Goal: Task Accomplishment & Management: Manage account settings

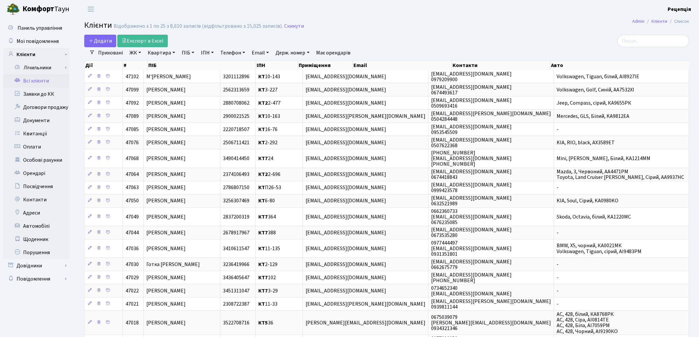
select select "25"
click at [140, 52] on link "ЖК" at bounding box center [135, 52] width 17 height 11
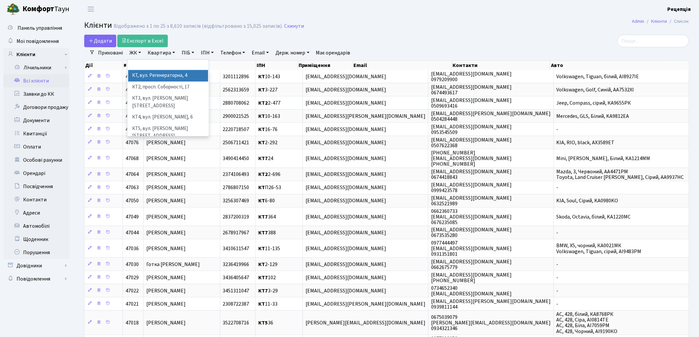
click at [145, 75] on li "КТ, вул. Регенераторна, 4" at bounding box center [168, 76] width 80 height 12
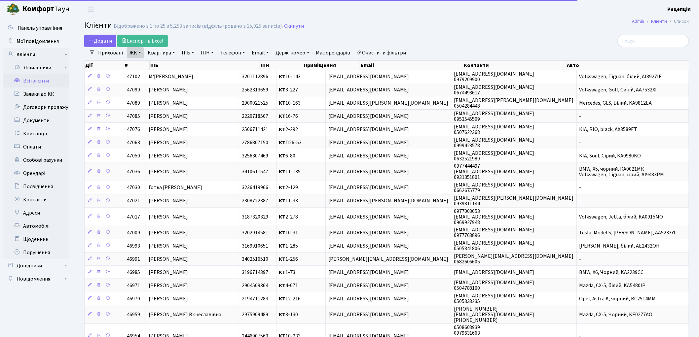
click at [166, 53] on link "Квартира" at bounding box center [161, 52] width 33 height 11
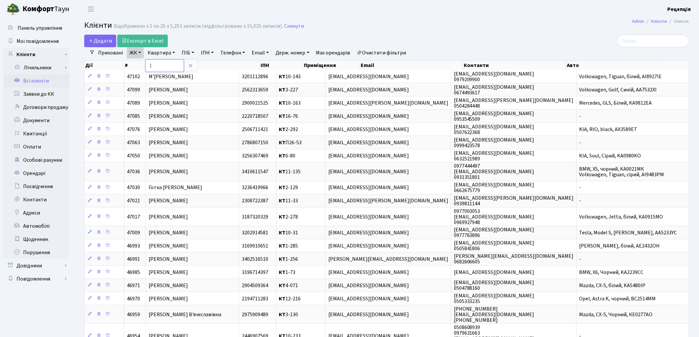
type input "1-"
drag, startPoint x: 385, startPoint y: 52, endPoint x: 372, endPoint y: 50, distance: 12.8
click at [385, 52] on link "Очистити фільтри" at bounding box center [381, 52] width 54 height 11
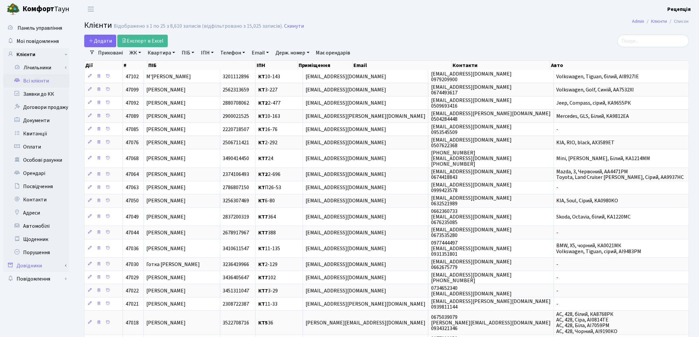
click at [42, 263] on link "Довідники" at bounding box center [36, 265] width 66 height 13
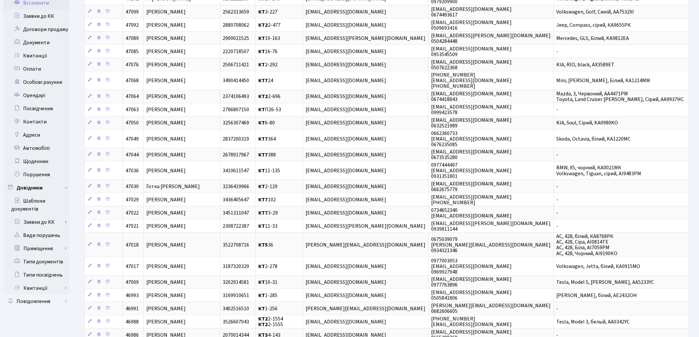
scroll to position [96, 0]
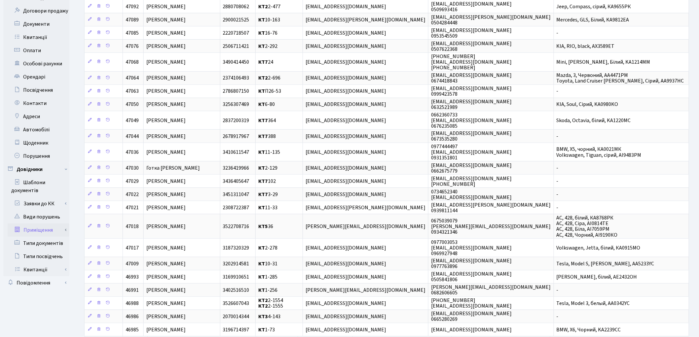
click at [47, 230] on link "Приміщення" at bounding box center [39, 230] width 62 height 13
click at [47, 244] on link "Всі приміщення" at bounding box center [39, 243] width 62 height 13
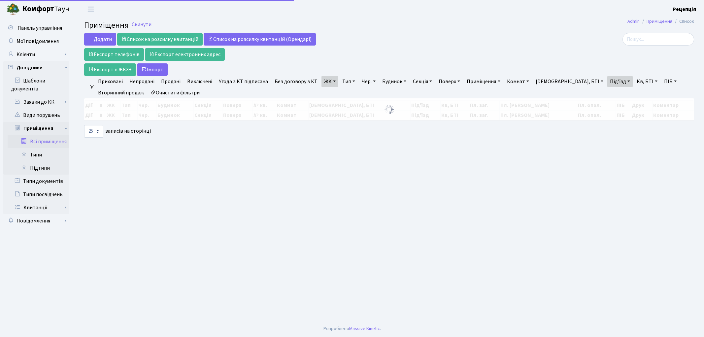
select select "25"
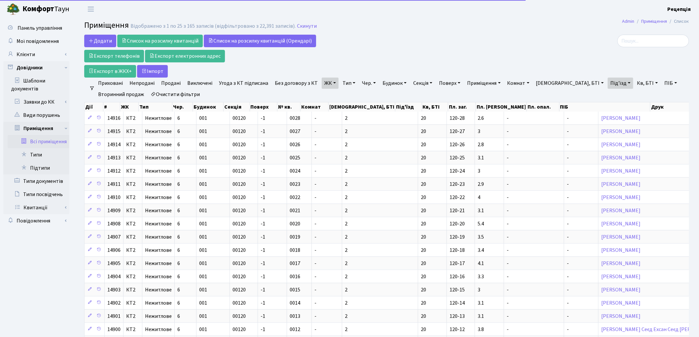
click at [326, 81] on link "ЖК" at bounding box center [330, 83] width 17 height 11
click at [189, 93] on link "Очистити фільтри" at bounding box center [175, 94] width 54 height 11
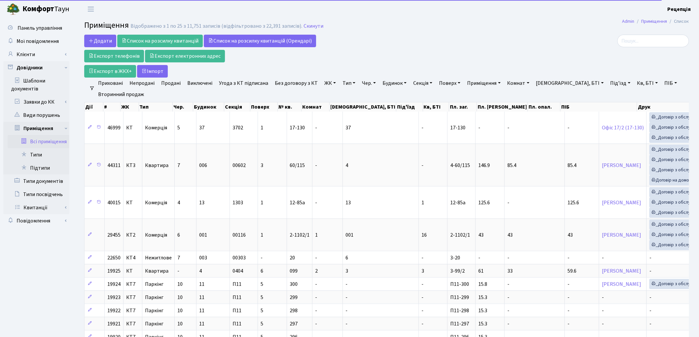
click at [331, 84] on link "ЖК" at bounding box center [330, 83] width 17 height 11
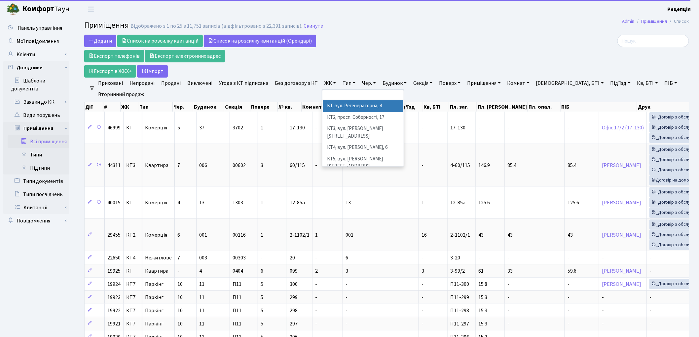
click at [339, 106] on li "КТ, вул. Регенераторна, 4" at bounding box center [363, 106] width 80 height 12
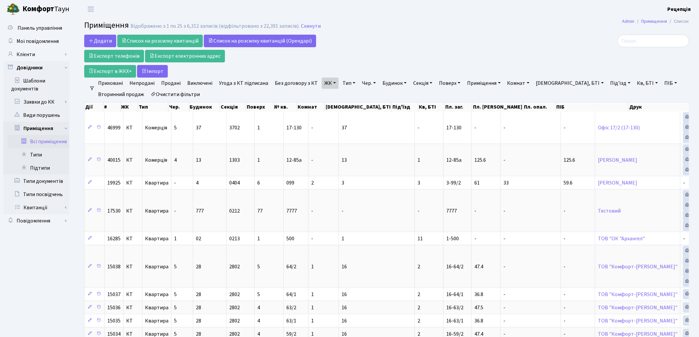
click at [608, 83] on link "Під'їзд" at bounding box center [620, 83] width 25 height 11
type input "12"
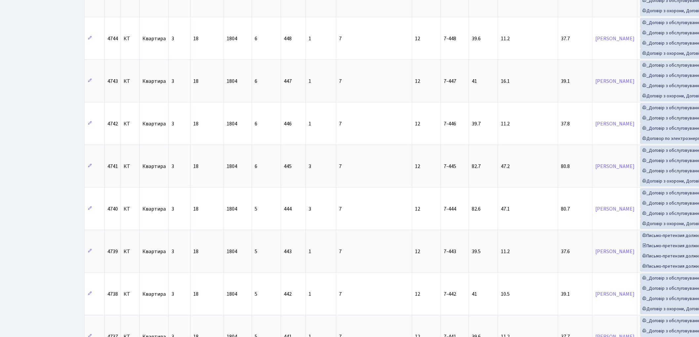
scroll to position [892, 0]
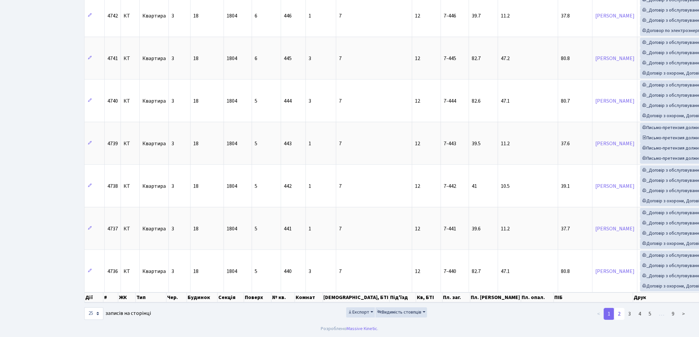
click at [622, 315] on link "2" at bounding box center [619, 314] width 11 height 12
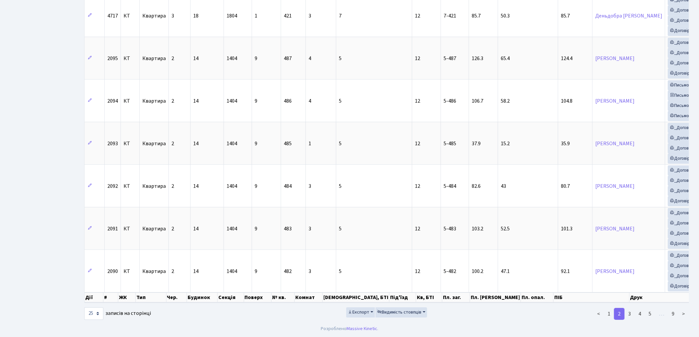
scroll to position [890, 0]
click at [642, 320] on link "4" at bounding box center [639, 314] width 11 height 12
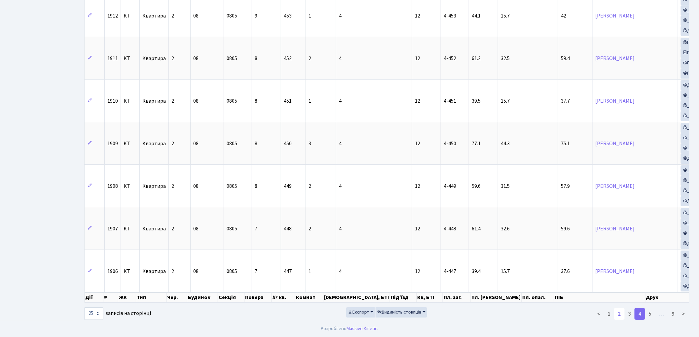
click at [622, 320] on link "2" at bounding box center [619, 314] width 11 height 12
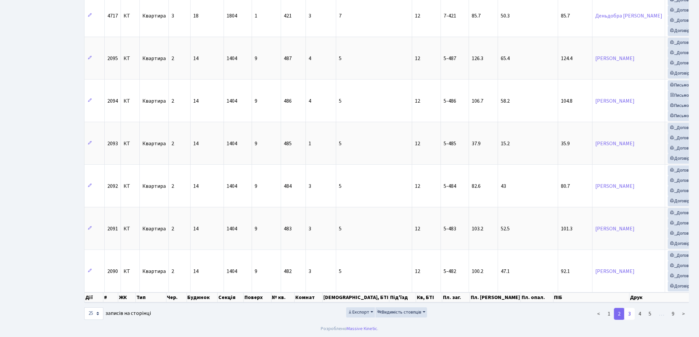
click at [631, 320] on link "3" at bounding box center [629, 314] width 11 height 12
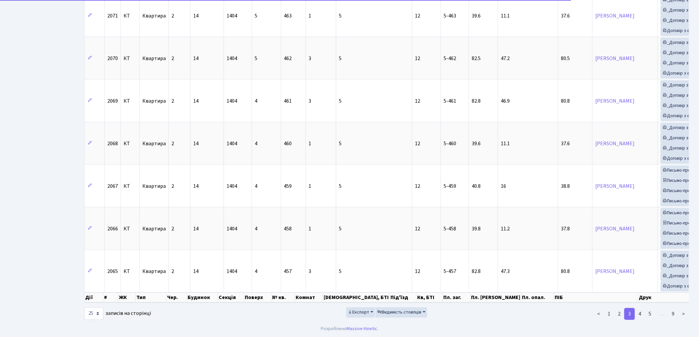
scroll to position [867, 0]
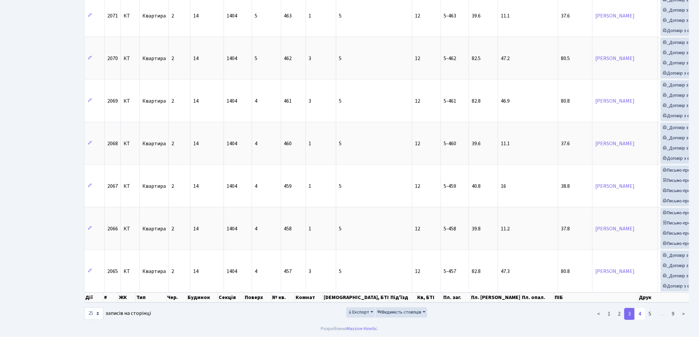
click at [642, 318] on link "4" at bounding box center [639, 314] width 11 height 12
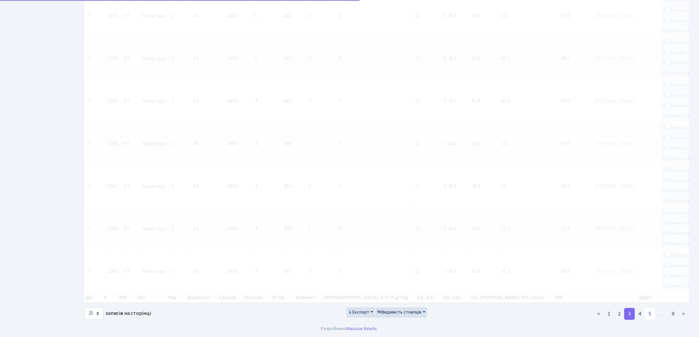
scroll to position [897, 0]
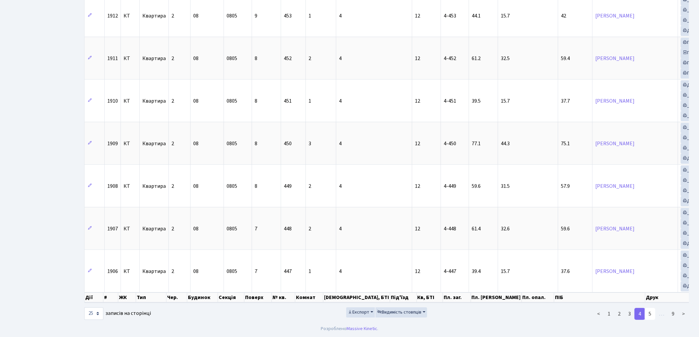
click at [650, 314] on link "5" at bounding box center [650, 314] width 11 height 12
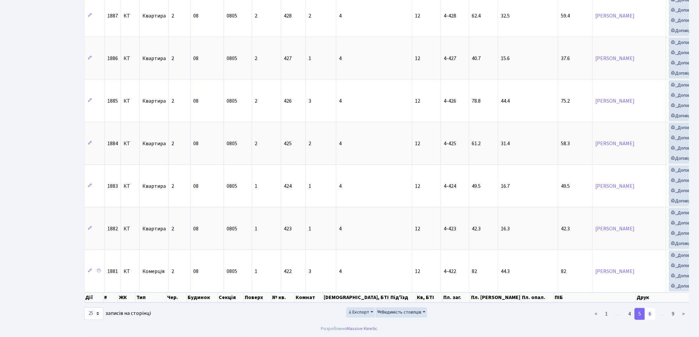
click at [653, 315] on link "6" at bounding box center [650, 314] width 11 height 12
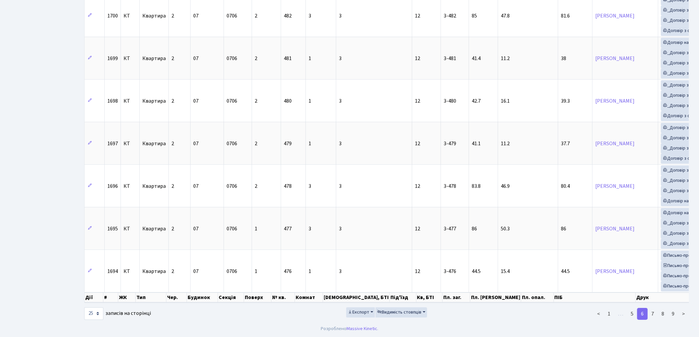
click at [653, 315] on link "7" at bounding box center [652, 314] width 11 height 12
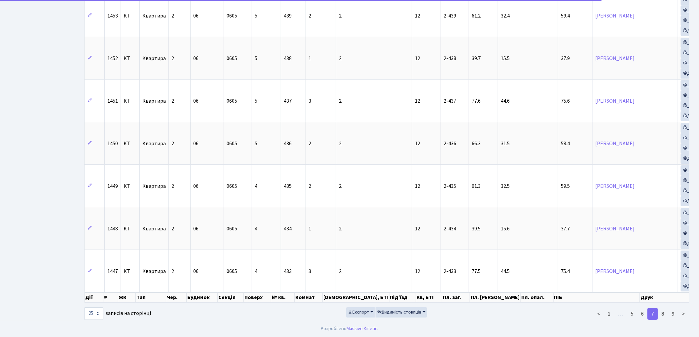
click at [653, 315] on link "7" at bounding box center [652, 314] width 11 height 12
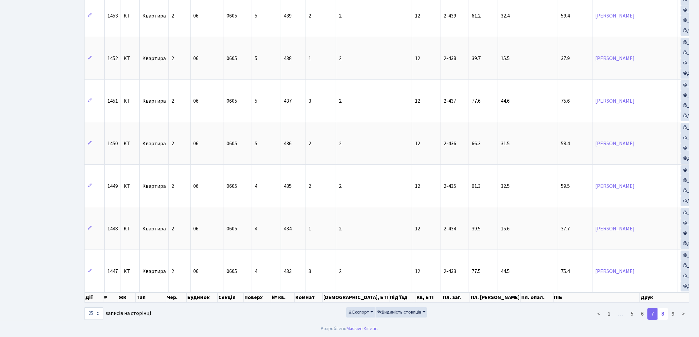
click at [662, 314] on link "8" at bounding box center [663, 314] width 11 height 12
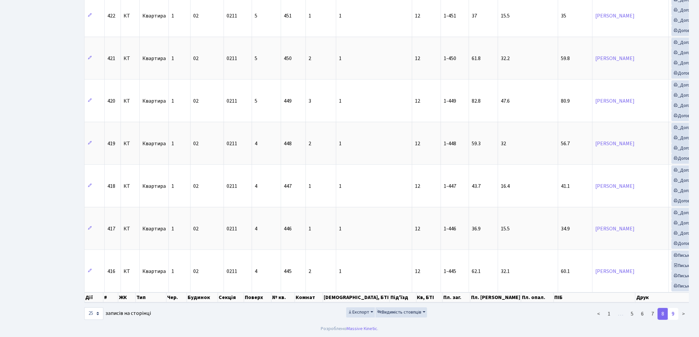
click at [672, 316] on link "9" at bounding box center [673, 314] width 11 height 12
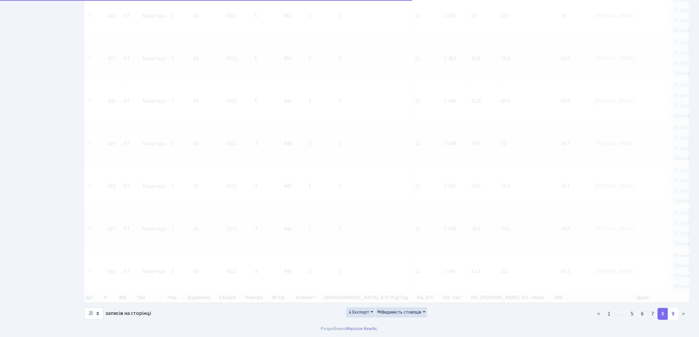
scroll to position [334, 0]
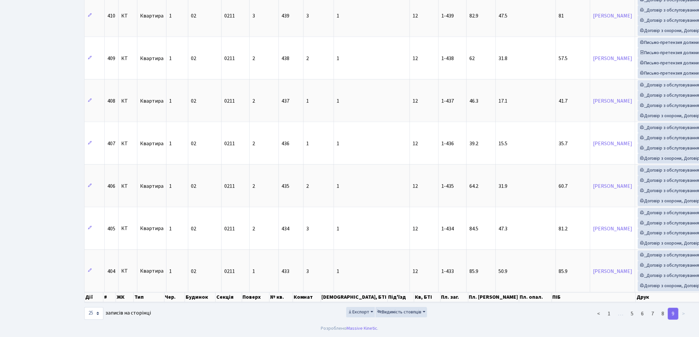
click at [682, 315] on li ">" at bounding box center [683, 314] width 11 height 12
click at [685, 313] on li ">" at bounding box center [683, 314] width 11 height 12
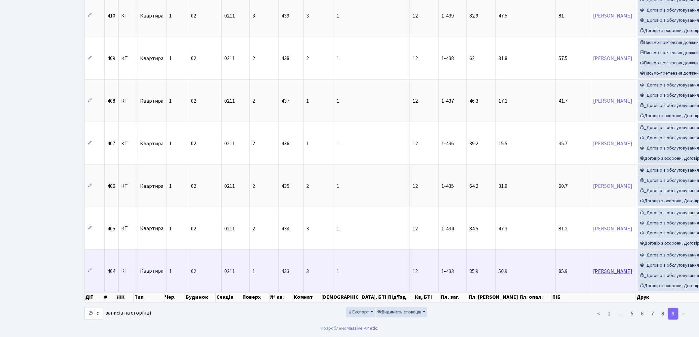
click at [593, 271] on link "Бадалян Ануш Валеріївна" at bounding box center [612, 271] width 39 height 7
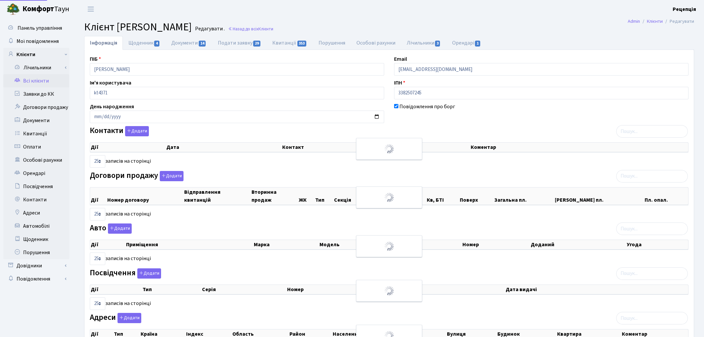
select select "25"
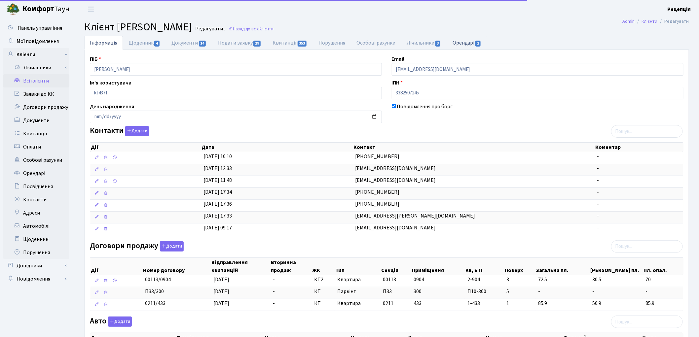
click at [463, 40] on link "Орендарі 1" at bounding box center [467, 43] width 40 height 14
select select "25"
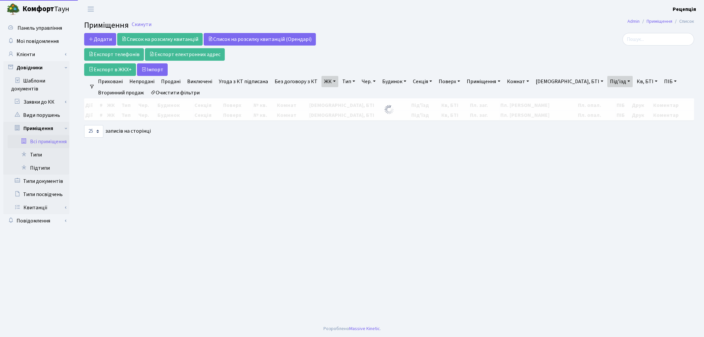
select select "25"
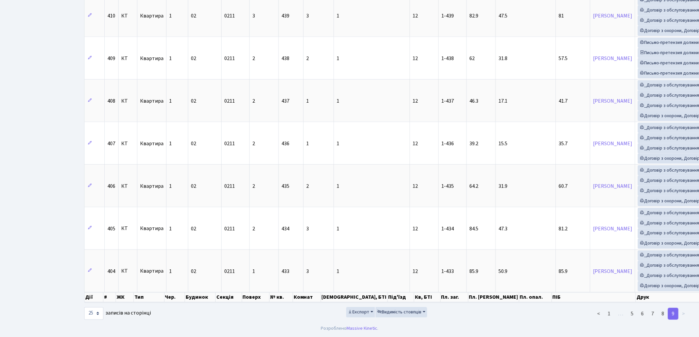
scroll to position [334, 0]
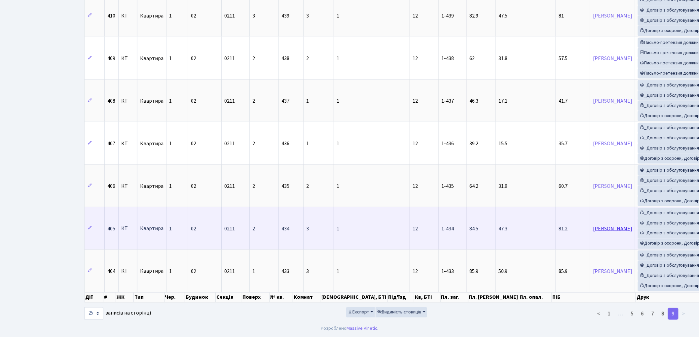
click at [593, 230] on link "Бугра Владислав Васильович" at bounding box center [612, 228] width 39 height 7
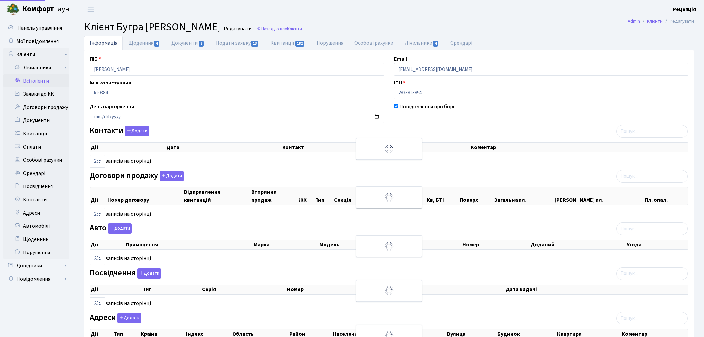
select select "25"
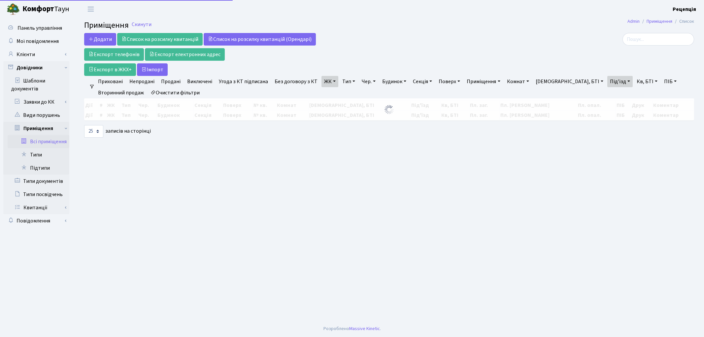
select select "25"
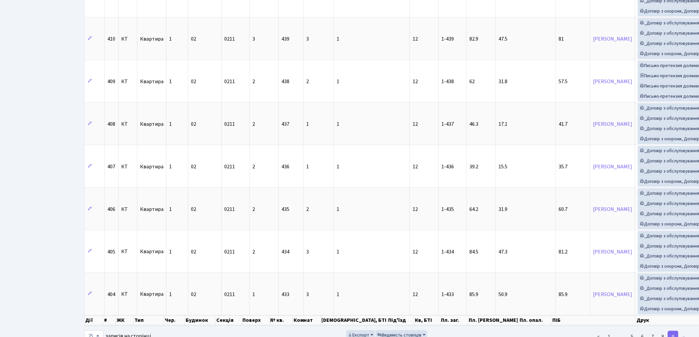
scroll to position [334, 0]
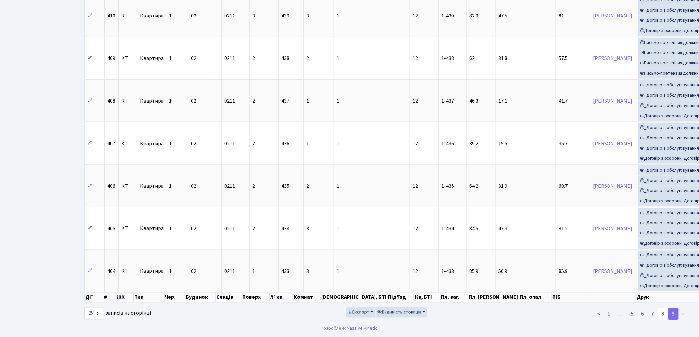
click at [662, 316] on link "8" at bounding box center [663, 314] width 11 height 12
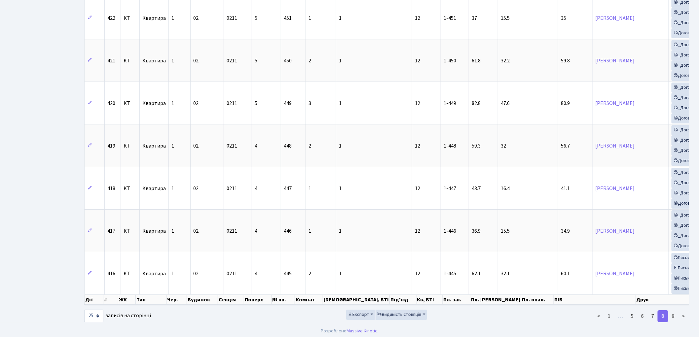
scroll to position [897, 0]
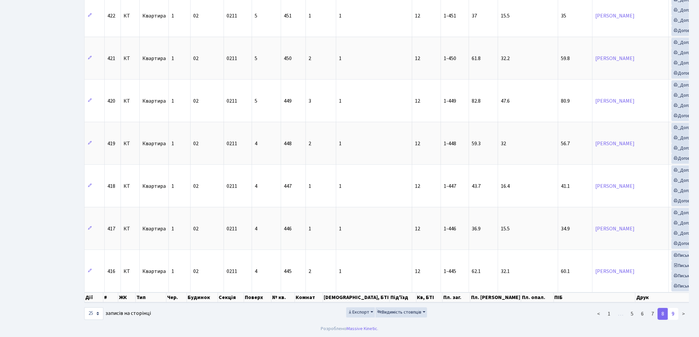
click at [674, 312] on link "9" at bounding box center [673, 314] width 11 height 12
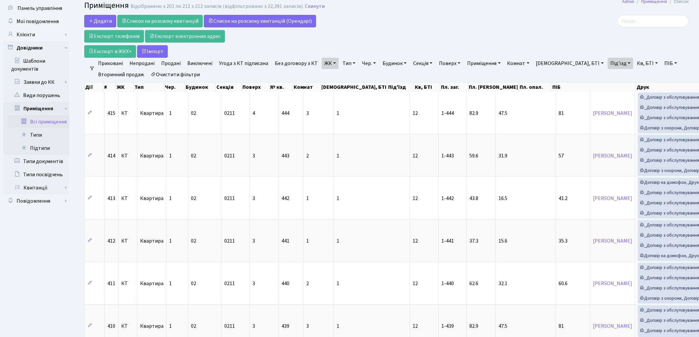
scroll to position [0, 0]
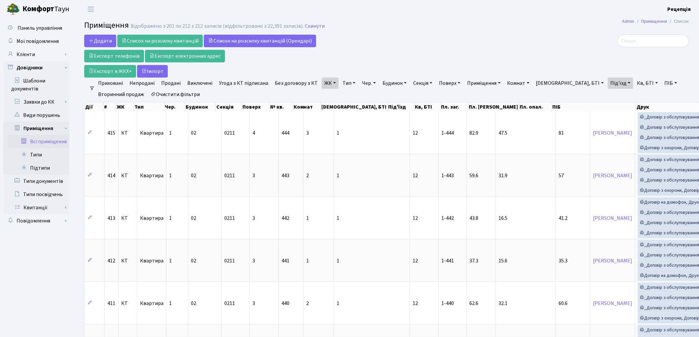
click at [348, 83] on link "Тип" at bounding box center [349, 83] width 18 height 11
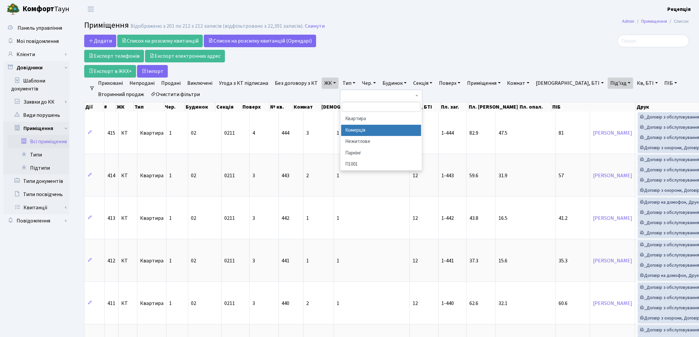
click at [359, 128] on li "Комерція" at bounding box center [381, 131] width 80 height 12
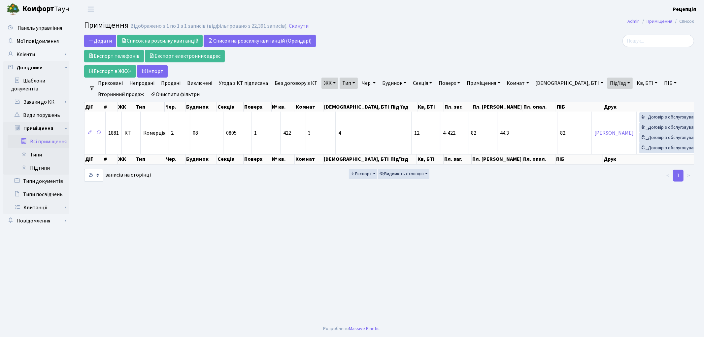
click at [328, 81] on link "ЖК" at bounding box center [330, 83] width 17 height 11
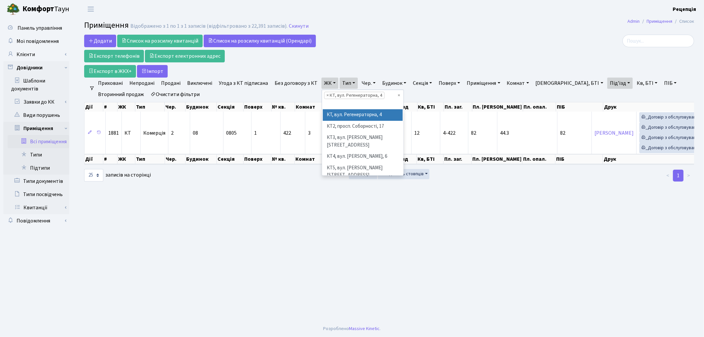
click at [328, 81] on link "ЖК" at bounding box center [330, 83] width 17 height 11
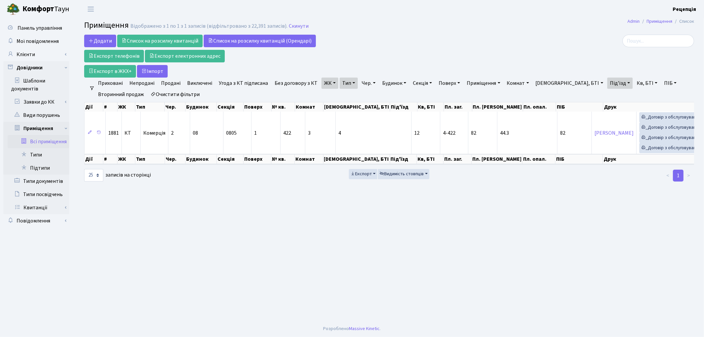
click at [352, 80] on link "Тип" at bounding box center [349, 83] width 18 height 11
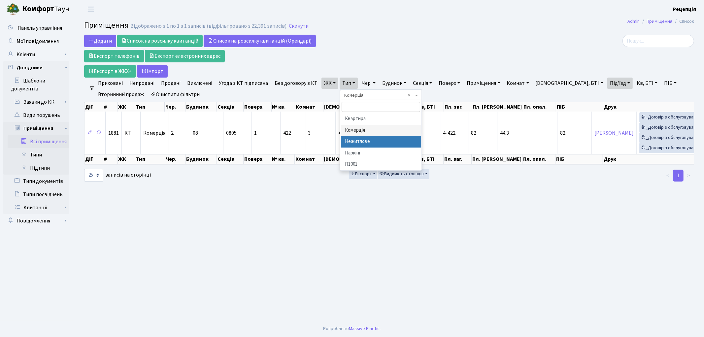
click at [364, 140] on li "Нежитлове" at bounding box center [381, 142] width 80 height 12
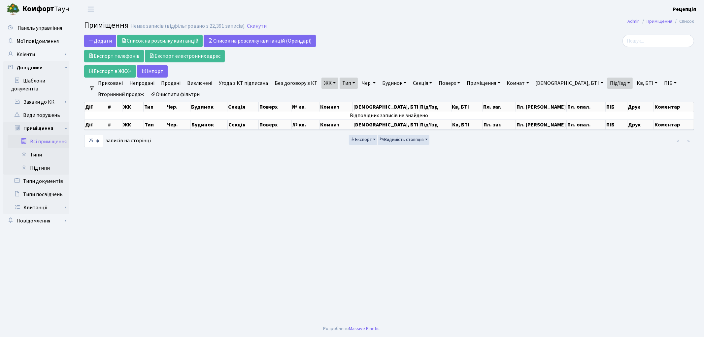
click at [348, 85] on link "Тип" at bounding box center [349, 83] width 18 height 11
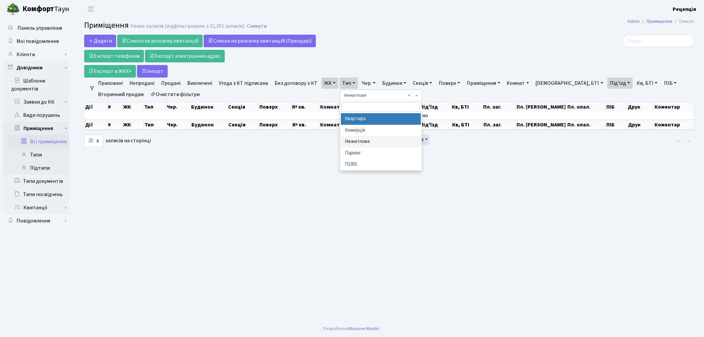
click at [355, 122] on li "Квартира" at bounding box center [381, 119] width 80 height 12
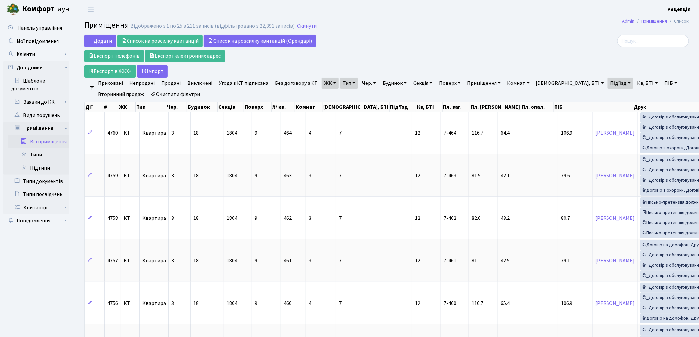
click at [322, 82] on link "ЖК" at bounding box center [330, 83] width 17 height 11
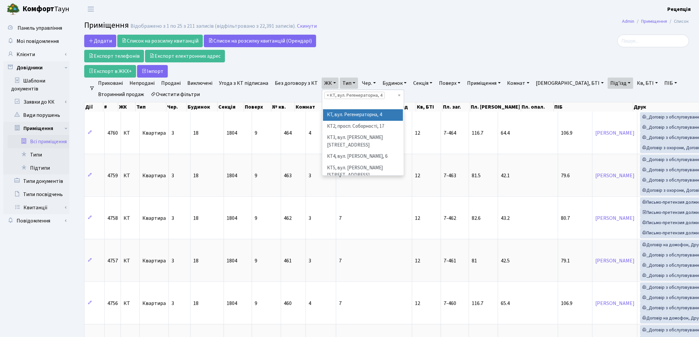
click at [322, 82] on link "ЖК" at bounding box center [330, 83] width 17 height 11
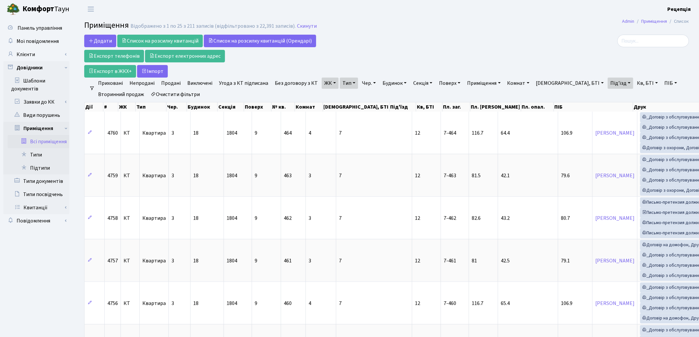
click at [350, 82] on link "Тип" at bounding box center [349, 83] width 18 height 11
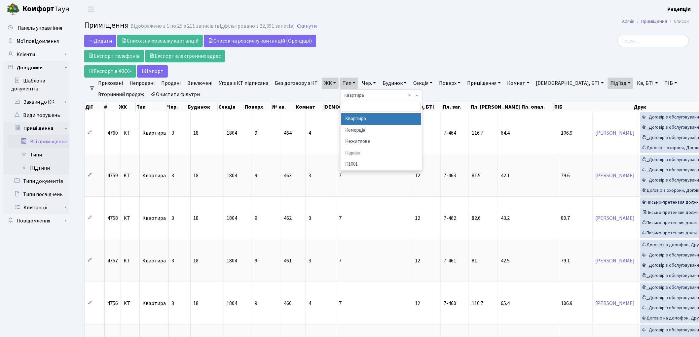
click at [349, 83] on link "Тип" at bounding box center [349, 83] width 18 height 11
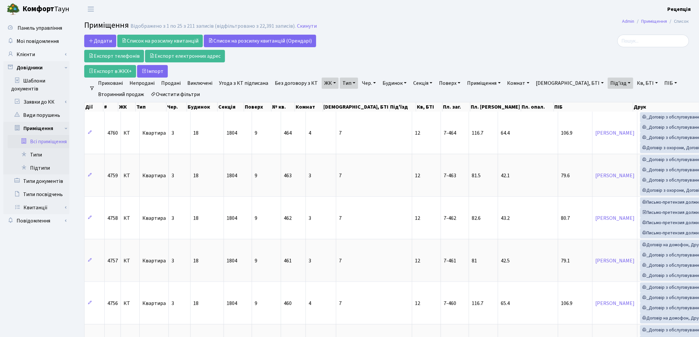
click at [608, 83] on link "Під'їзд" at bounding box center [620, 83] width 25 height 11
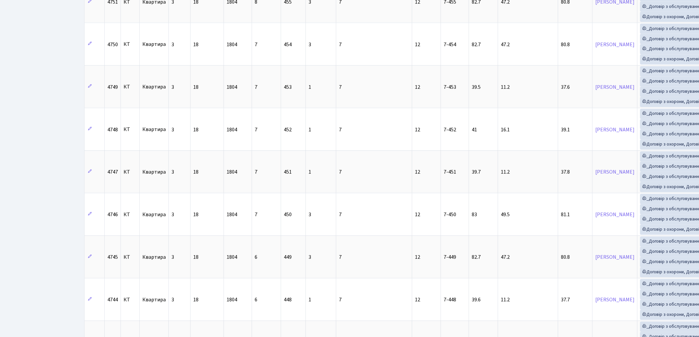
scroll to position [892, 0]
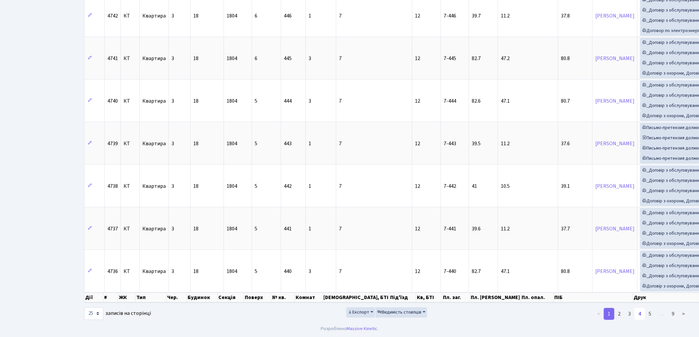
click at [642, 313] on link "4" at bounding box center [639, 314] width 11 height 12
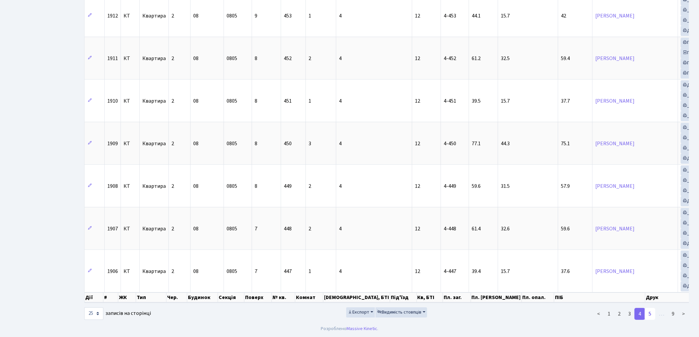
click at [655, 314] on link "5" at bounding box center [650, 314] width 11 height 12
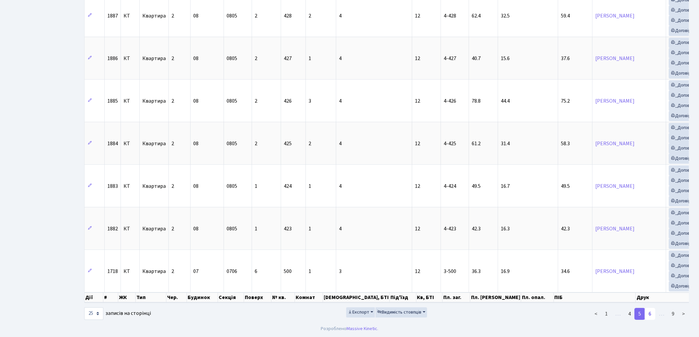
click at [652, 320] on link "6" at bounding box center [650, 314] width 11 height 12
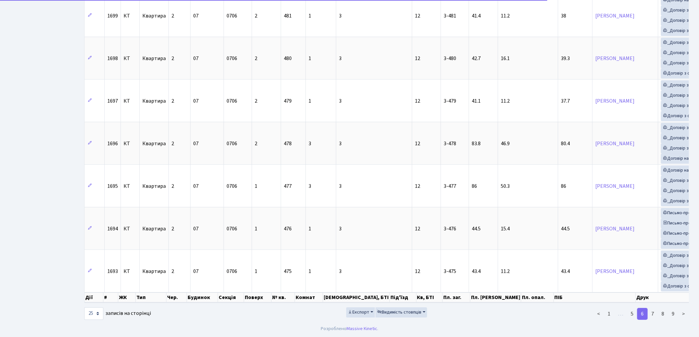
click at [652, 320] on link "7" at bounding box center [652, 314] width 11 height 12
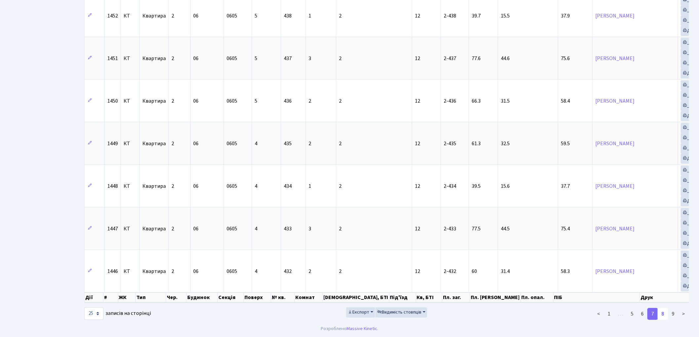
click at [665, 317] on link "8" at bounding box center [663, 314] width 11 height 12
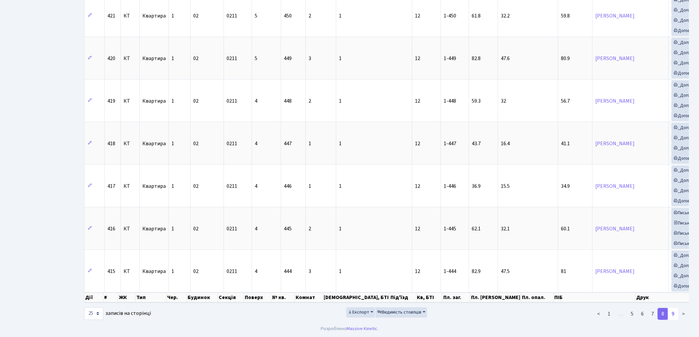
click at [671, 317] on link "9" at bounding box center [673, 314] width 11 height 12
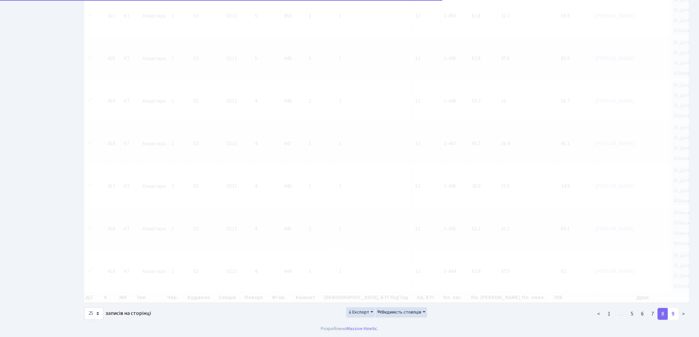
scroll to position [291, 0]
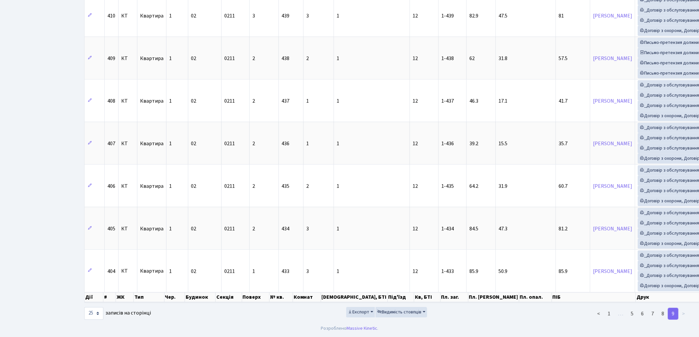
click at [685, 314] on li ">" at bounding box center [683, 314] width 11 height 12
click at [684, 313] on li ">" at bounding box center [683, 314] width 11 height 12
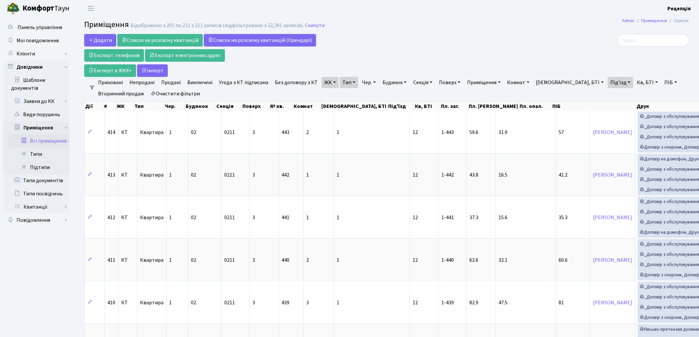
scroll to position [0, 0]
click at [31, 54] on link "Клієнти" at bounding box center [36, 54] width 66 height 13
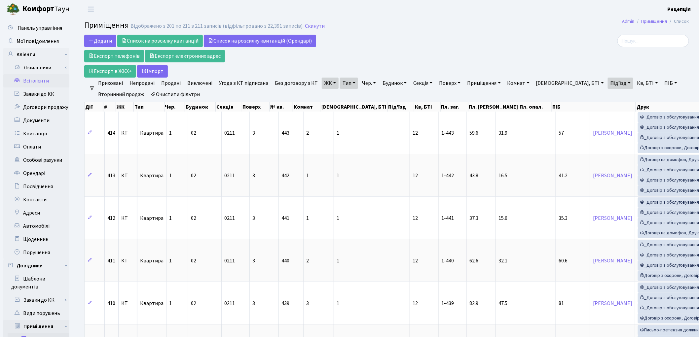
click at [36, 78] on link "Всі клієнти" at bounding box center [36, 80] width 66 height 13
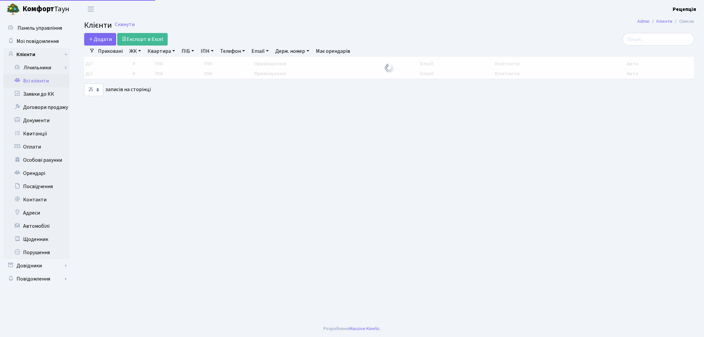
select select "25"
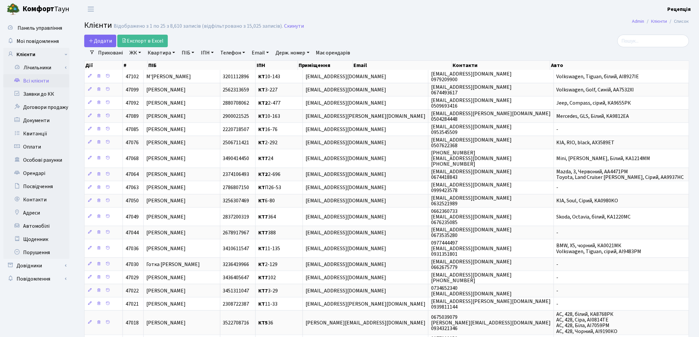
click at [137, 54] on link "ЖК" at bounding box center [135, 52] width 17 height 11
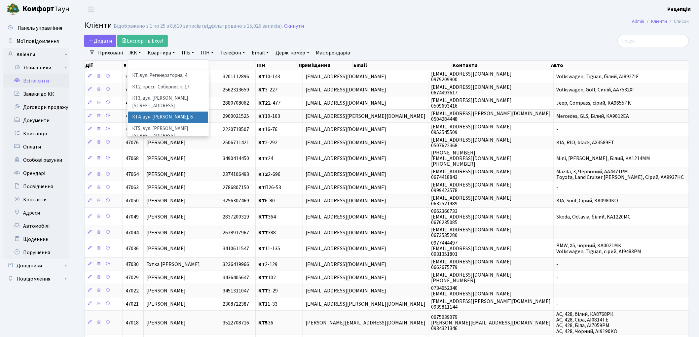
click at [153, 112] on li "КТ4, вул. Юрія Липи, 6" at bounding box center [168, 118] width 80 height 12
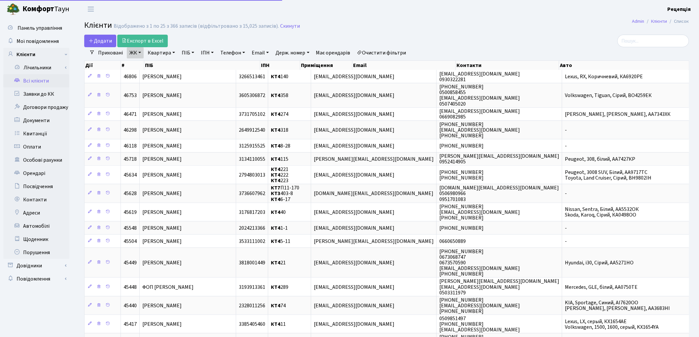
click at [164, 52] on link "Квартира" at bounding box center [161, 52] width 33 height 11
type input "8-5"
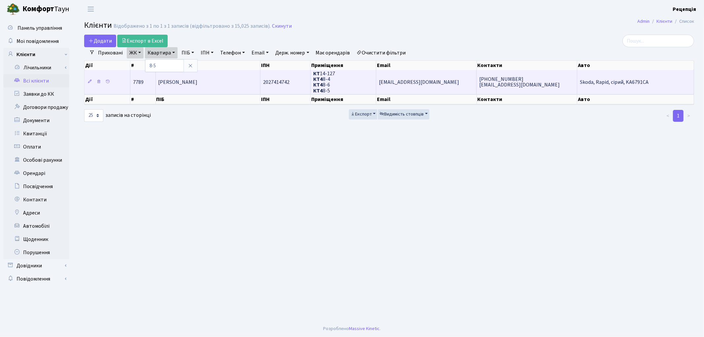
click at [177, 86] on td "Рожкова Лілія Миколаївна" at bounding box center [208, 82] width 105 height 24
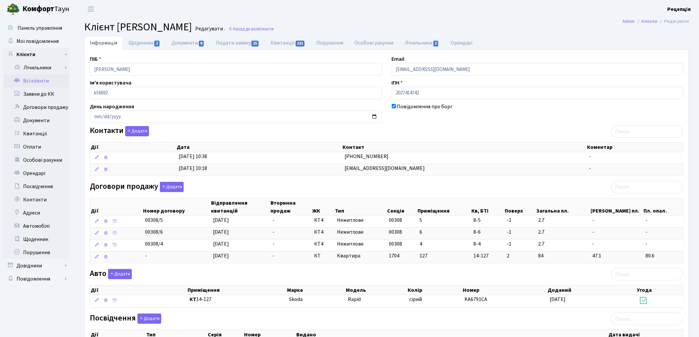
click at [37, 78] on link "Всі клієнти" at bounding box center [36, 80] width 66 height 13
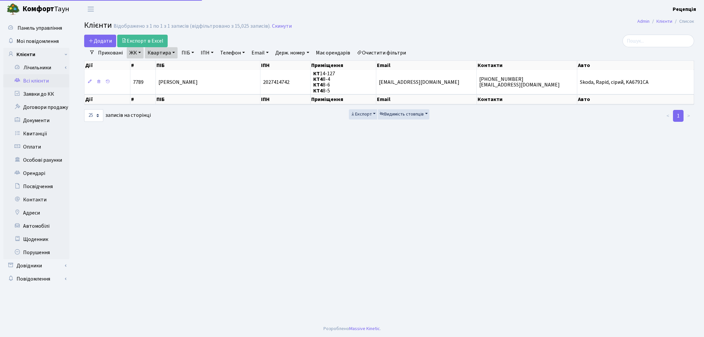
select select "25"
click at [388, 53] on link "Очистити фільтри" at bounding box center [381, 52] width 54 height 11
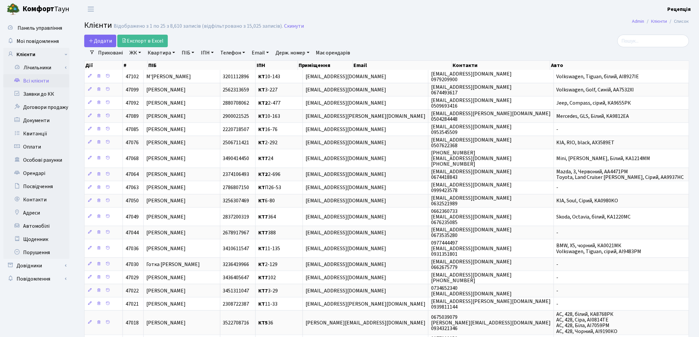
click at [138, 53] on link "ЖК" at bounding box center [135, 52] width 17 height 11
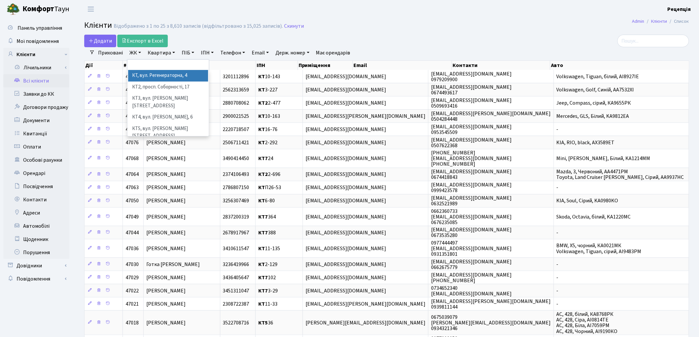
click at [143, 73] on li "КТ, вул. Регенераторна, 4" at bounding box center [168, 76] width 80 height 12
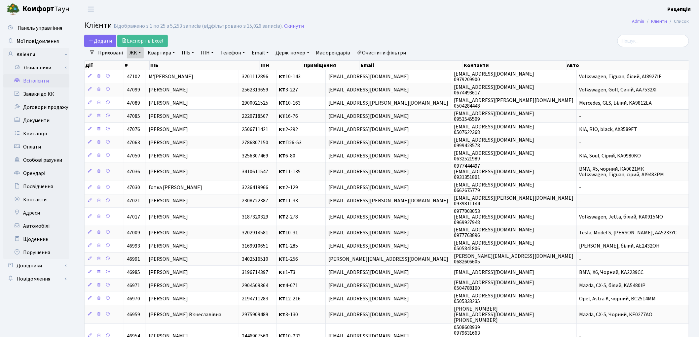
click at [169, 54] on link "Квартира" at bounding box center [161, 52] width 33 height 11
type input "П26-2"
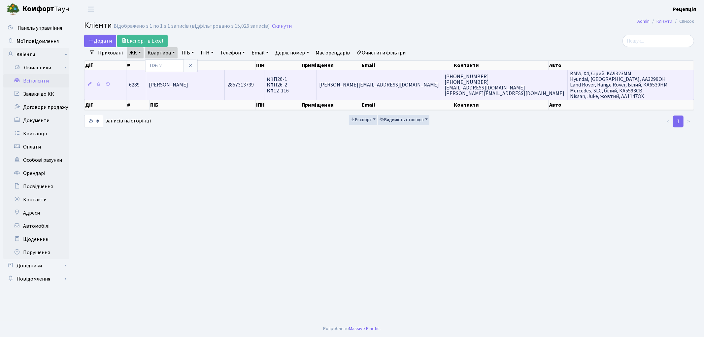
click at [197, 91] on td "Васильєв Дмитро Вікторович" at bounding box center [185, 85] width 79 height 30
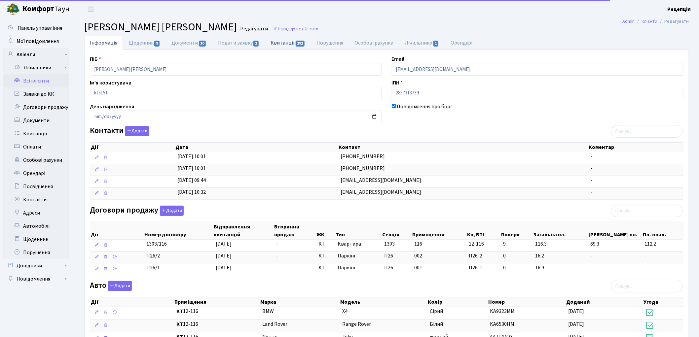
click at [279, 44] on link "Квитанції 292" at bounding box center [288, 43] width 46 height 14
select select "25"
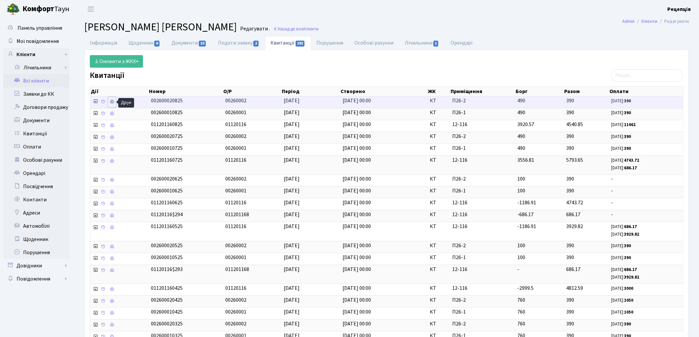
click at [112, 101] on icon at bounding box center [112, 101] width 5 height 5
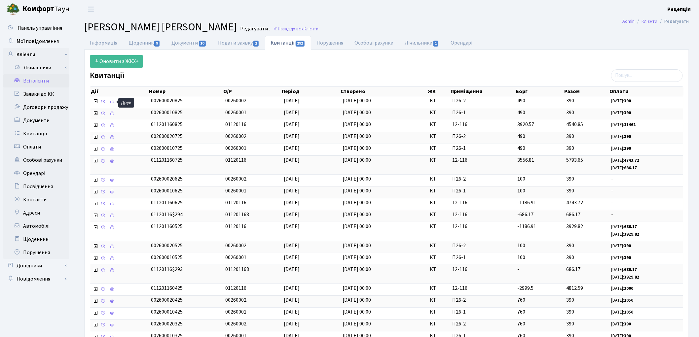
click at [41, 82] on link "Всі клієнти" at bounding box center [36, 80] width 66 height 13
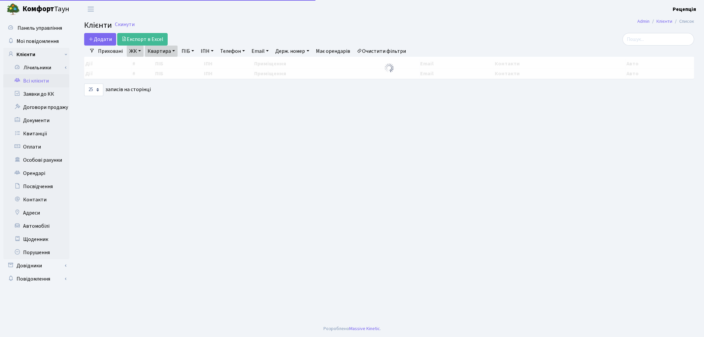
select select "25"
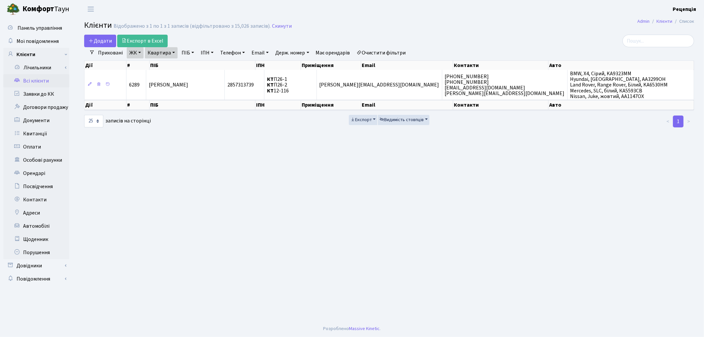
click at [386, 56] on link "Очистити фільтри" at bounding box center [381, 52] width 54 height 11
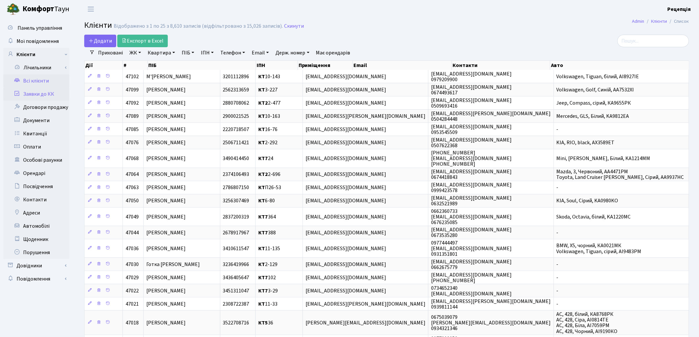
click at [48, 92] on link "Заявки до КК" at bounding box center [36, 94] width 66 height 13
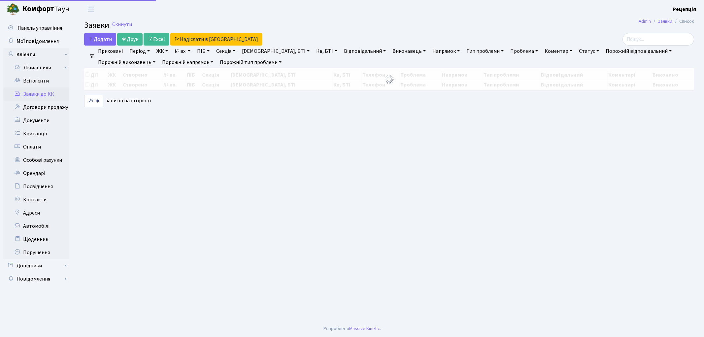
select select "25"
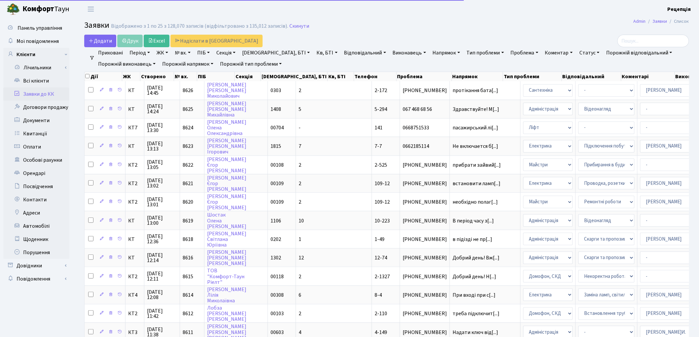
click at [179, 51] on link "№ вх." at bounding box center [182, 52] width 21 height 11
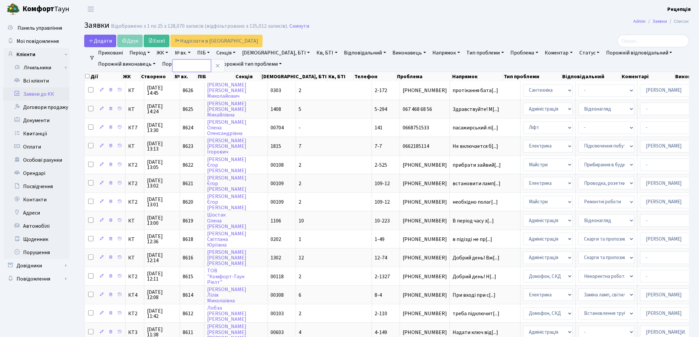
type input "6"
type input "8611"
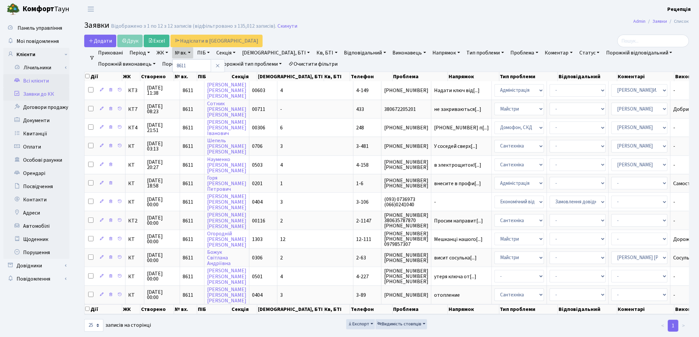
click at [39, 83] on link "Всі клієнти" at bounding box center [36, 80] width 66 height 13
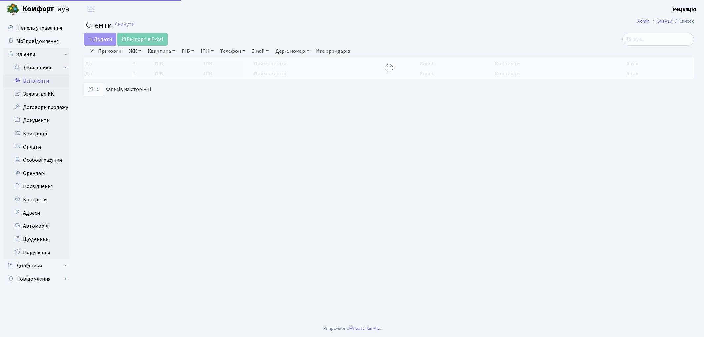
select select "25"
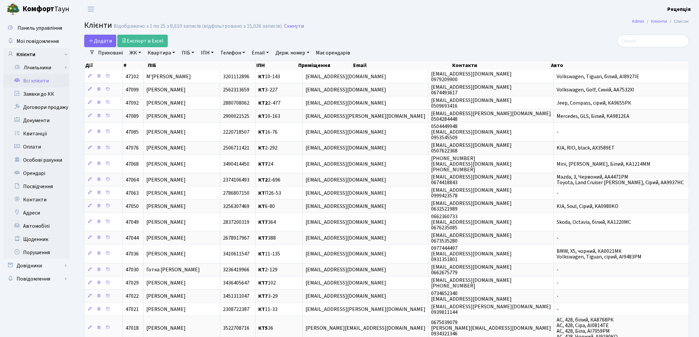
click at [469, 37] on div "Додати Експорт в Excel" at bounding box center [284, 41] width 400 height 13
click at [136, 54] on link "ЖК" at bounding box center [135, 52] width 17 height 11
click at [141, 77] on li "КТ, вул. Регенераторна, 4" at bounding box center [168, 76] width 80 height 12
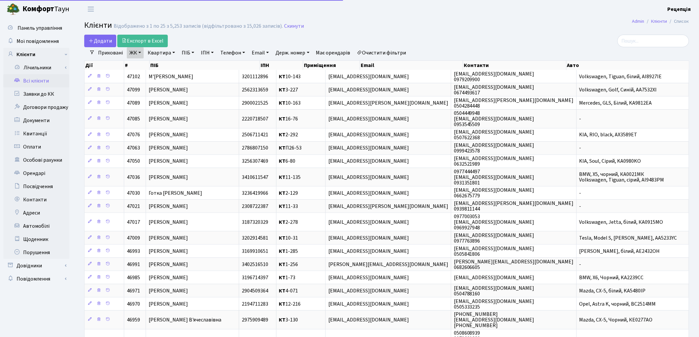
click at [167, 54] on link "Квартира" at bounding box center [161, 52] width 33 height 11
type input "2-176"
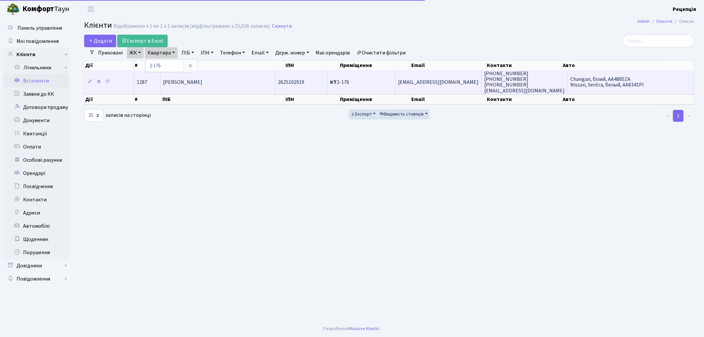
click at [202, 84] on span "[PERSON_NAME]" at bounding box center [182, 82] width 39 height 7
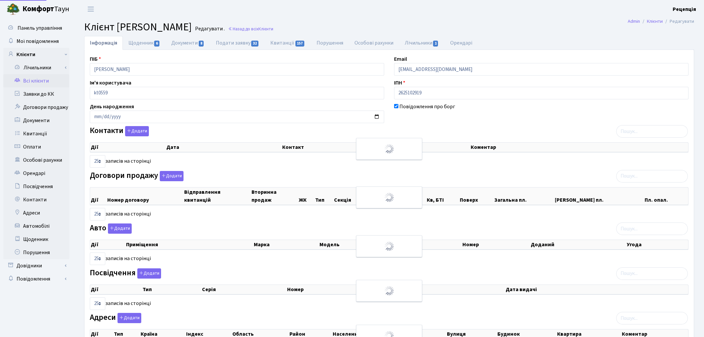
select select "25"
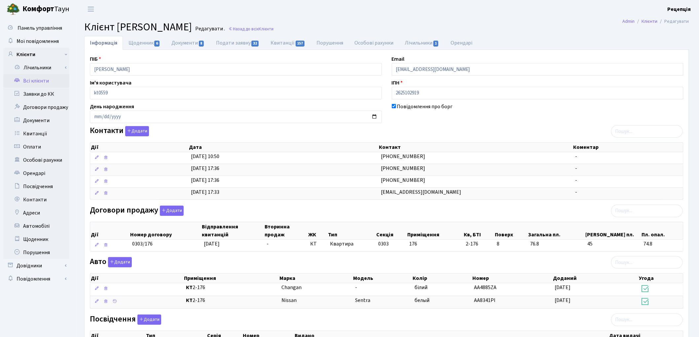
click at [30, 79] on link "Всі клієнти" at bounding box center [36, 80] width 66 height 13
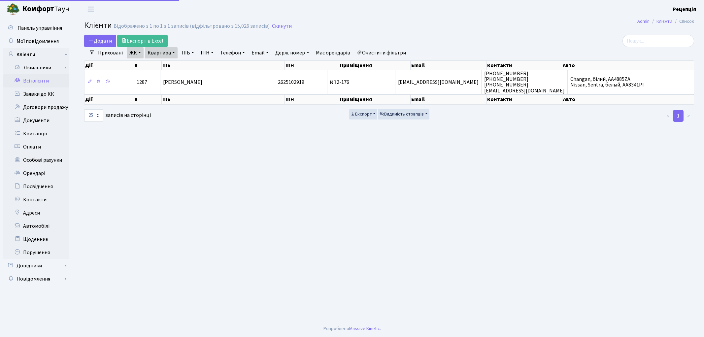
select select "25"
click at [377, 51] on link "Очистити фільтри" at bounding box center [381, 52] width 54 height 11
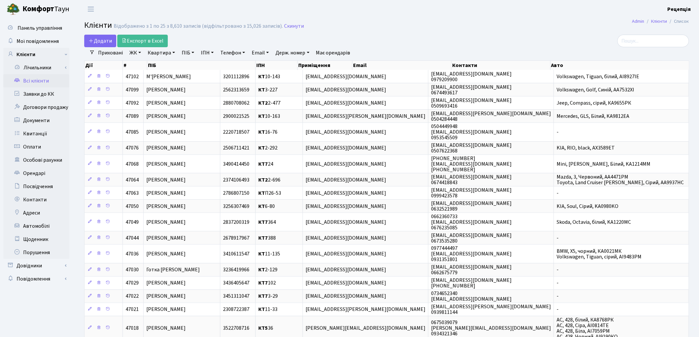
click at [137, 53] on link "ЖК" at bounding box center [135, 52] width 17 height 11
click at [144, 74] on li "КТ, вул. Регенераторна, 4" at bounding box center [168, 76] width 80 height 12
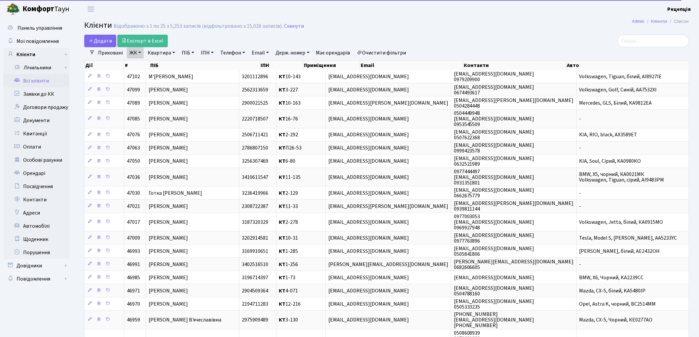
click at [156, 57] on link "Квартира" at bounding box center [161, 52] width 33 height 11
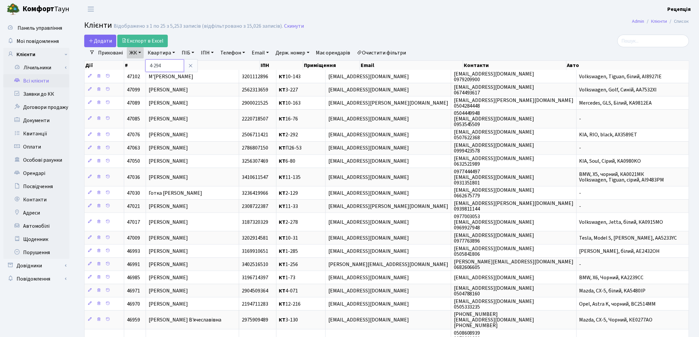
type input "4-294"
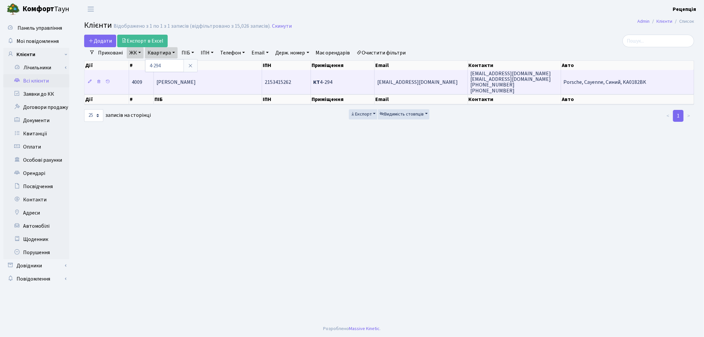
click at [196, 80] on span "[PERSON_NAME] [PERSON_NAME]" at bounding box center [176, 82] width 39 height 7
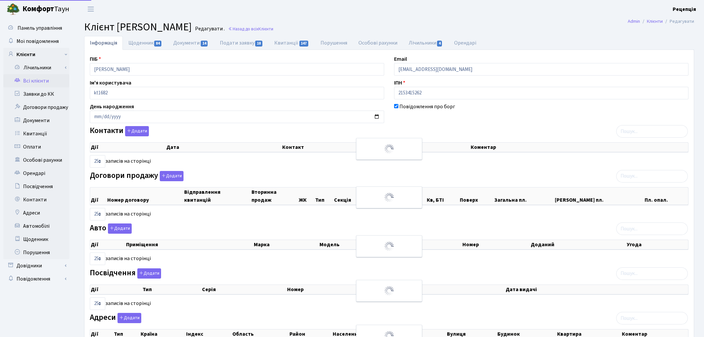
select select "25"
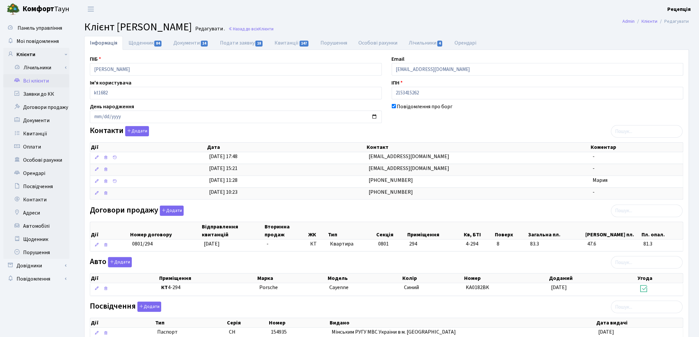
click at [38, 77] on link "Всі клієнти" at bounding box center [36, 80] width 66 height 13
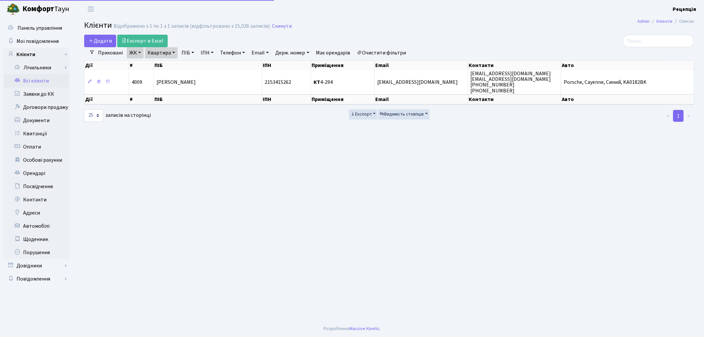
select select "25"
click at [386, 54] on link "Очистити фільтри" at bounding box center [381, 52] width 54 height 11
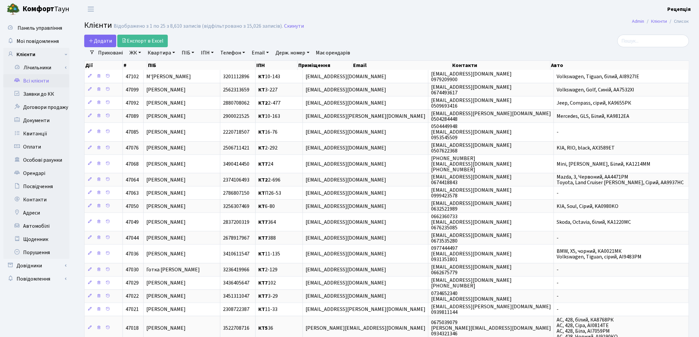
click at [190, 52] on link "ПІБ" at bounding box center [188, 52] width 18 height 11
type input "яслинська"
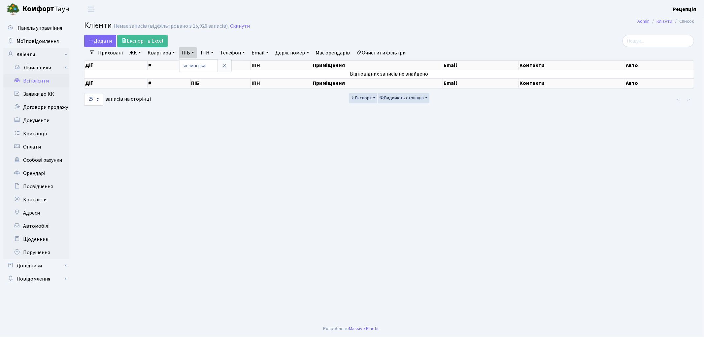
click at [377, 54] on link "Очистити фільтри" at bounding box center [381, 52] width 54 height 11
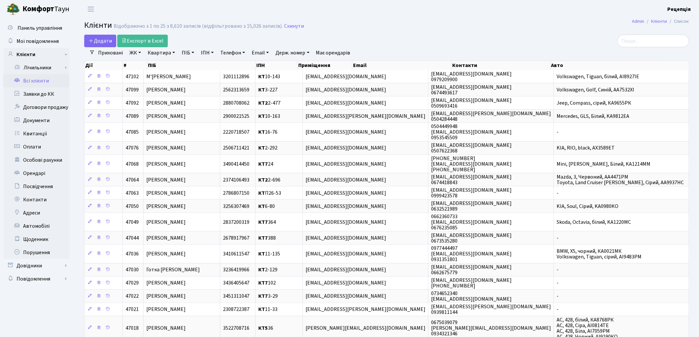
click at [136, 55] on link "ЖК" at bounding box center [135, 52] width 17 height 11
click at [143, 75] on li "КТ, вул. Регенераторна, 4" at bounding box center [168, 76] width 80 height 12
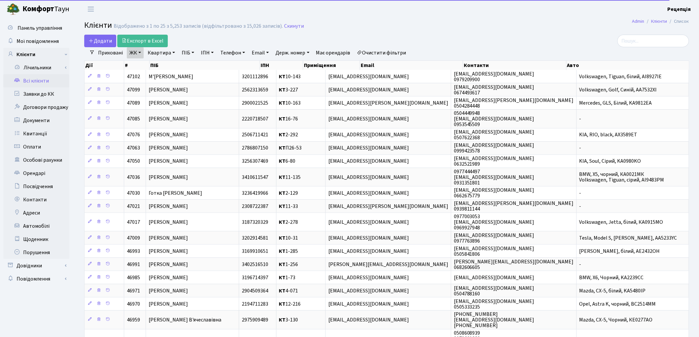
click at [160, 54] on link "Квартира" at bounding box center [161, 52] width 33 height 11
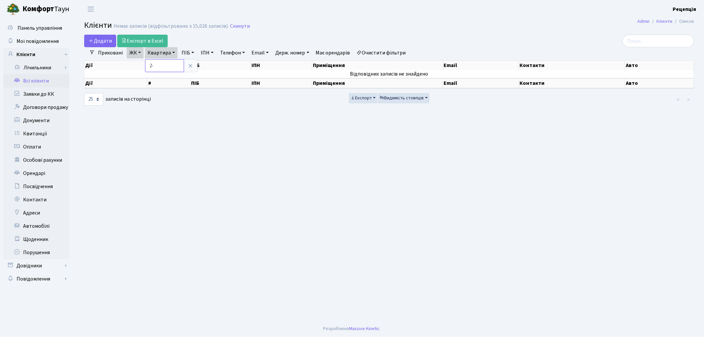
type input "2"
type input "4-294"
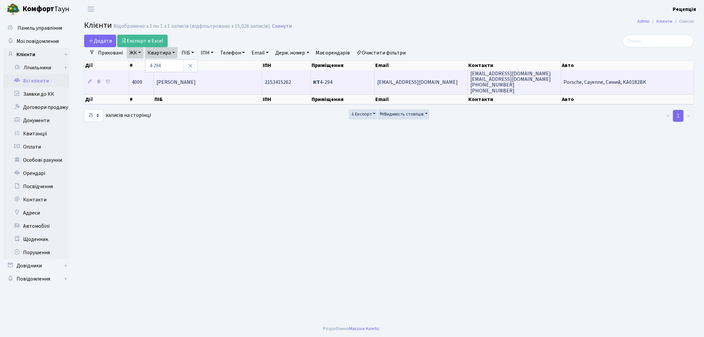
click at [224, 75] on td "Снєгірьова Клавдія Іванівна" at bounding box center [208, 82] width 108 height 24
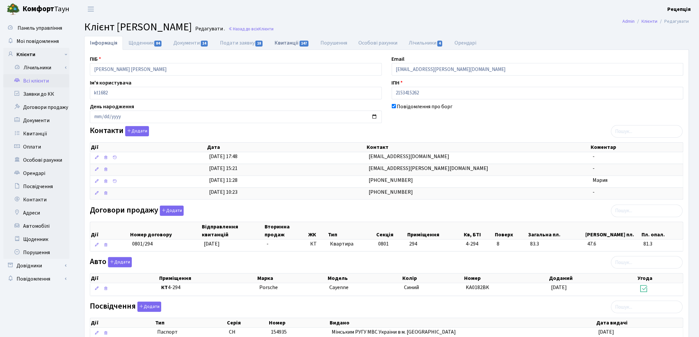
click at [302, 41] on link "Квитанції 147" at bounding box center [292, 43] width 46 height 14
select select "25"
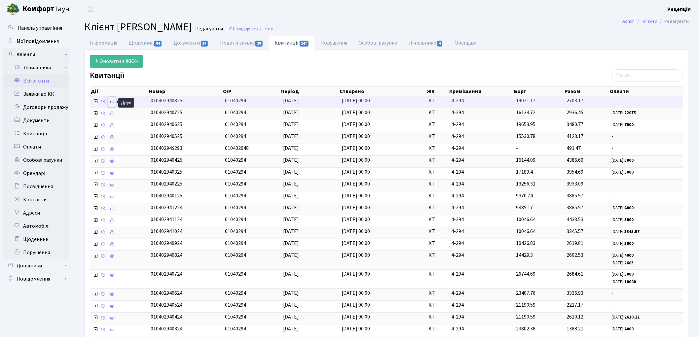
click at [114, 107] on link at bounding box center [112, 102] width 8 height 10
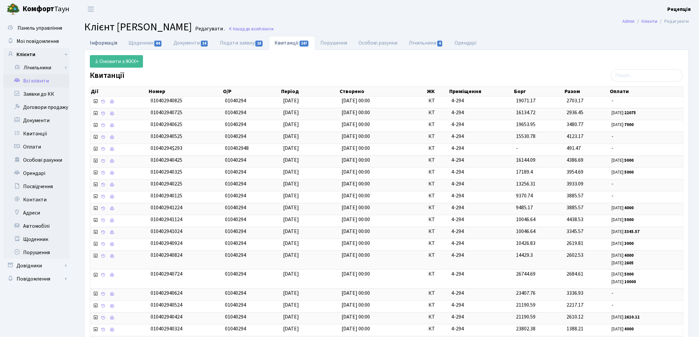
click at [112, 41] on link "Інформація" at bounding box center [103, 43] width 39 height 14
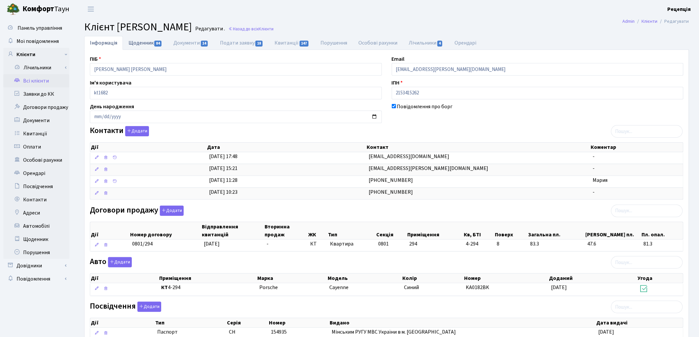
click at [154, 45] on link "Щоденник 84" at bounding box center [145, 43] width 45 height 14
select select "25"
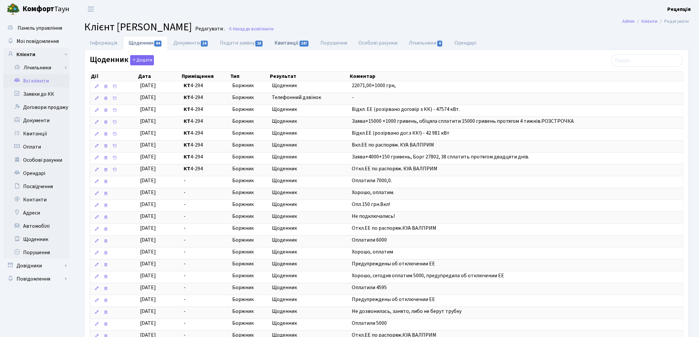
click at [288, 42] on link "Квитанції 147" at bounding box center [292, 43] width 46 height 14
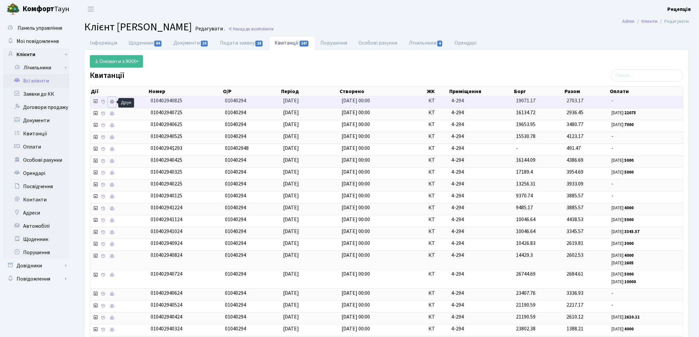
click at [111, 100] on icon at bounding box center [112, 101] width 5 height 5
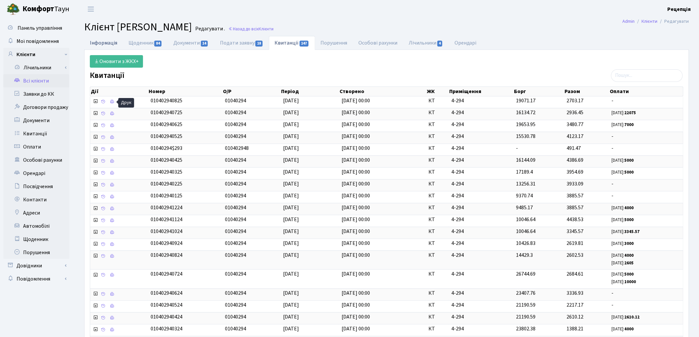
click at [101, 42] on link "Інформація" at bounding box center [103, 43] width 39 height 14
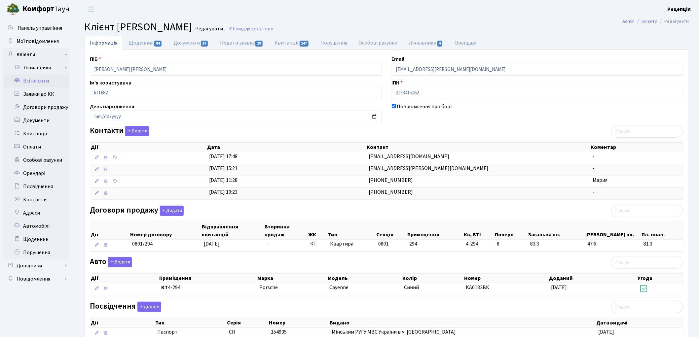
click at [39, 84] on link "Всі клієнти" at bounding box center [36, 80] width 66 height 13
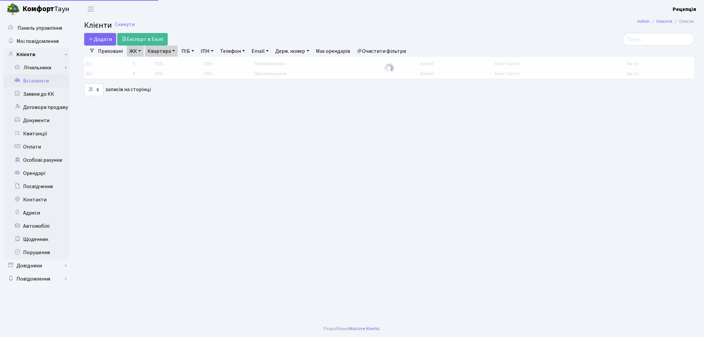
select select "25"
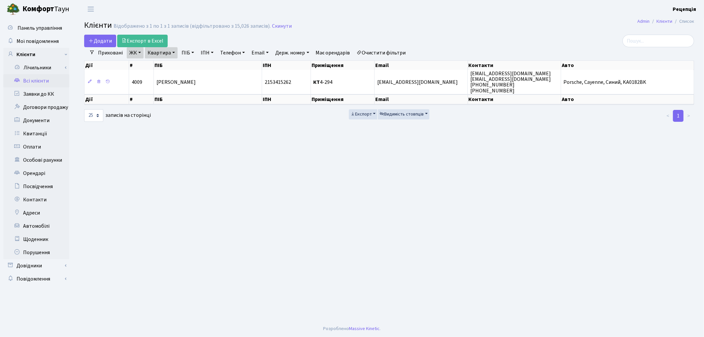
click at [385, 52] on link "Очистити фільтри" at bounding box center [381, 52] width 54 height 11
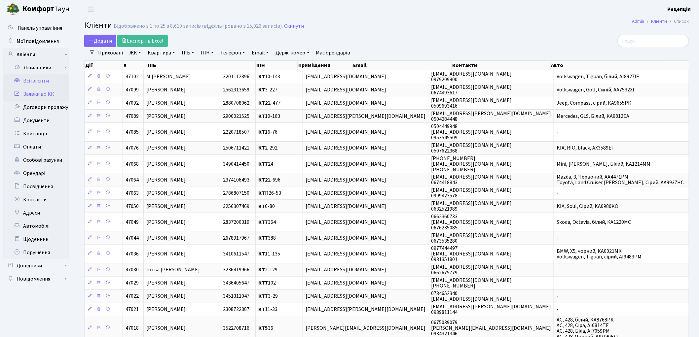
click at [51, 95] on link "Заявки до КК" at bounding box center [36, 94] width 66 height 13
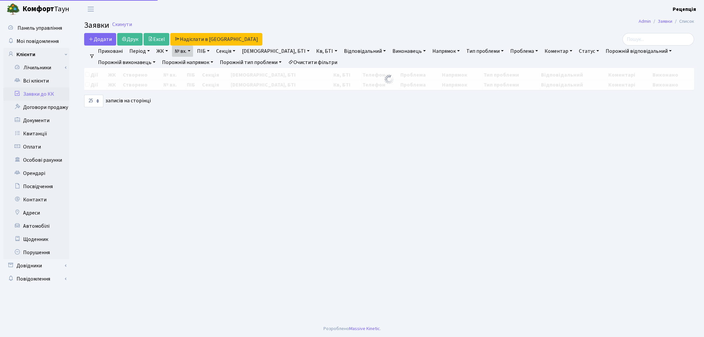
select select "25"
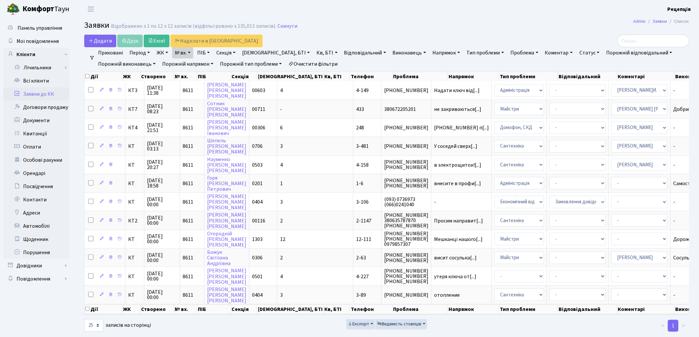
click at [189, 54] on link "№ вх." at bounding box center [182, 52] width 21 height 11
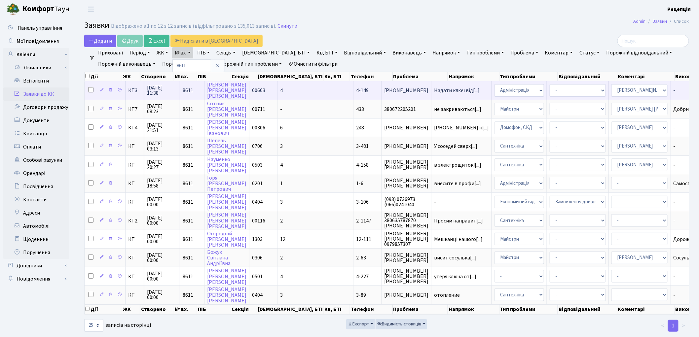
click at [295, 86] on td "4" at bounding box center [315, 90] width 76 height 18
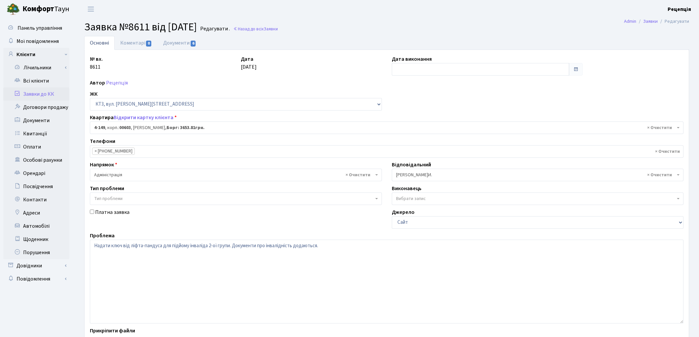
select select "16608"
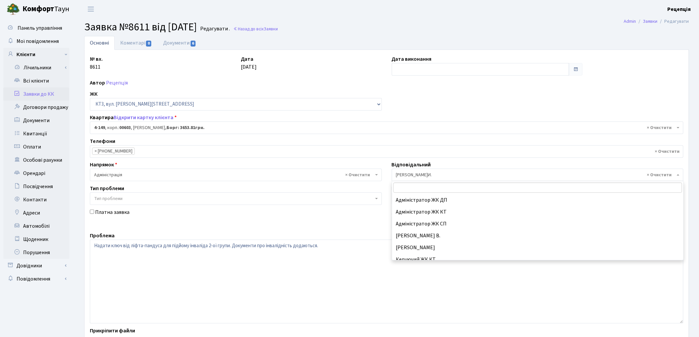
click at [412, 173] on span "× Шурубалко В.И." at bounding box center [535, 175] width 279 height 7
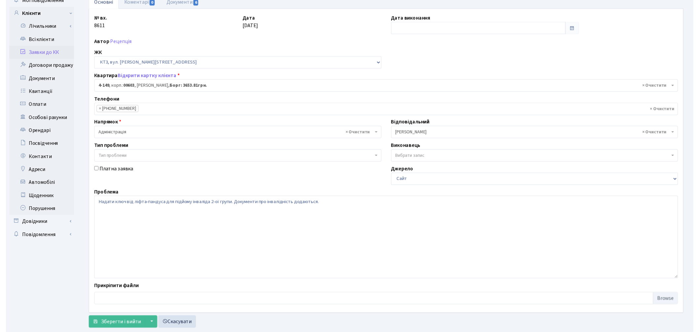
scroll to position [57, 0]
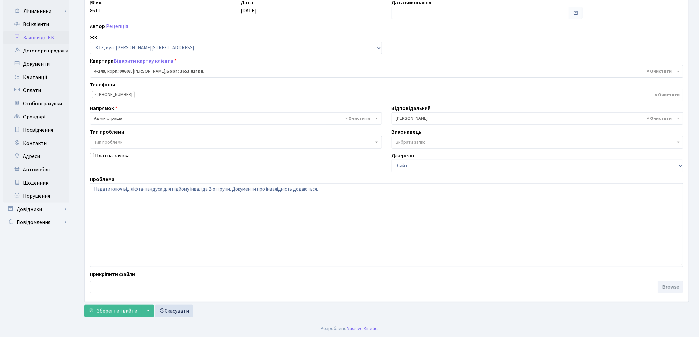
click at [423, 119] on span "× Коровін О.Д." at bounding box center [535, 118] width 279 height 7
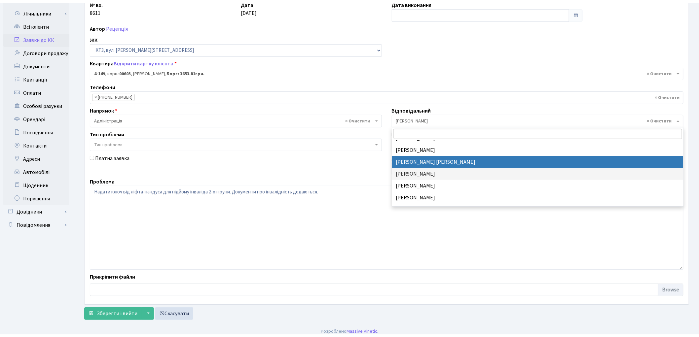
scroll to position [107, 0]
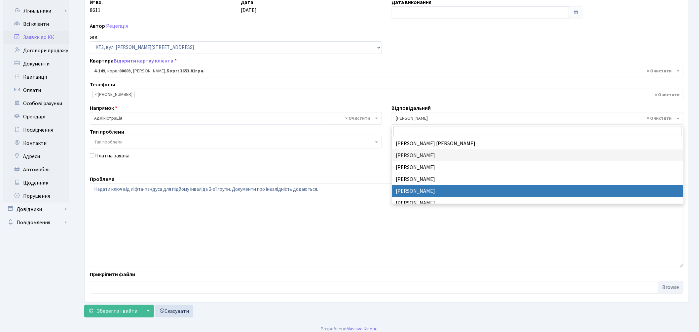
select select "11"
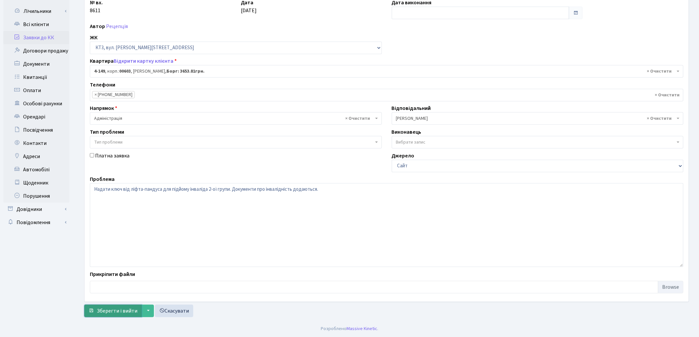
click at [107, 305] on button "Зберегти і вийти" at bounding box center [112, 311] width 57 height 13
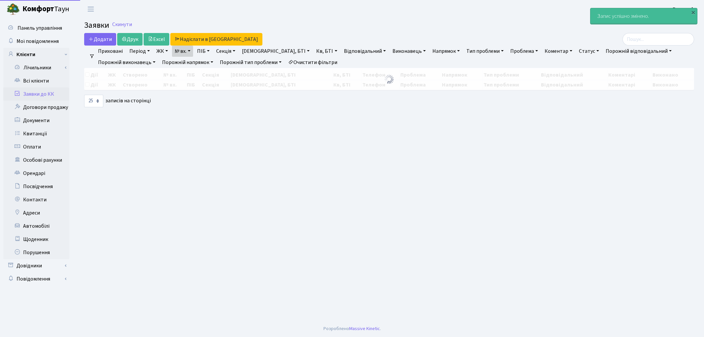
select select "25"
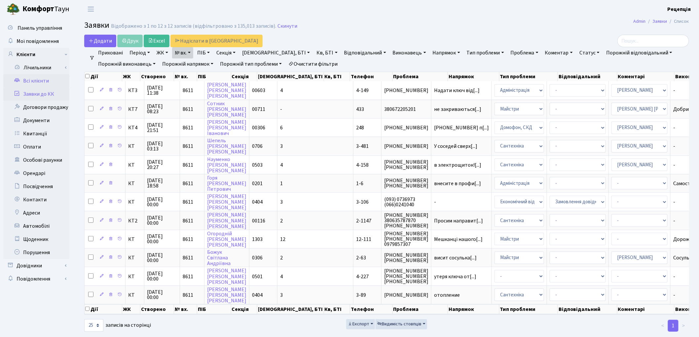
click at [28, 82] on link "Всі клієнти" at bounding box center [36, 80] width 66 height 13
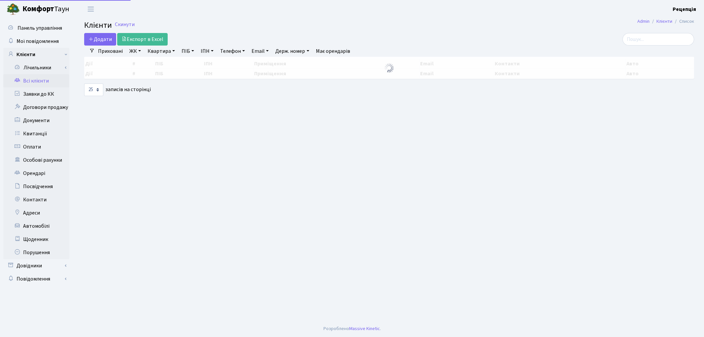
select select "25"
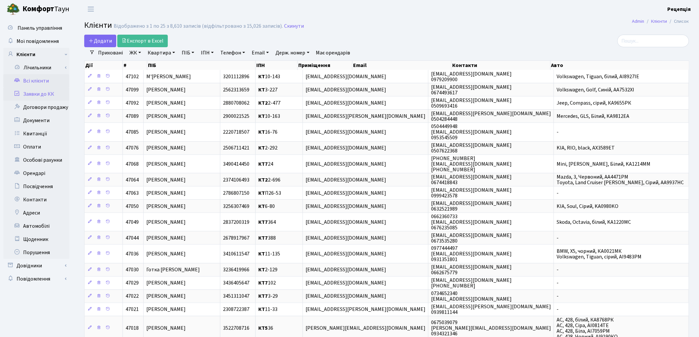
click at [50, 91] on link "Заявки до КК" at bounding box center [36, 94] width 66 height 13
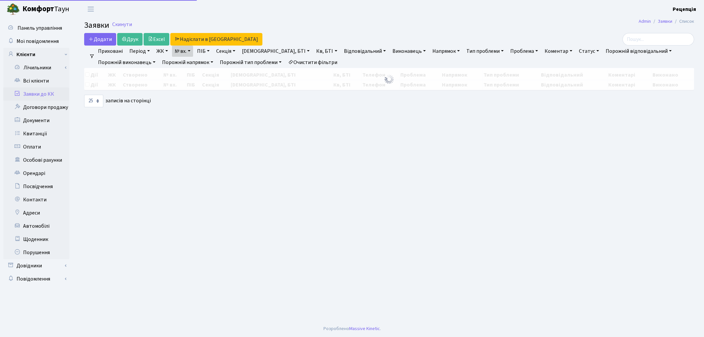
select select "25"
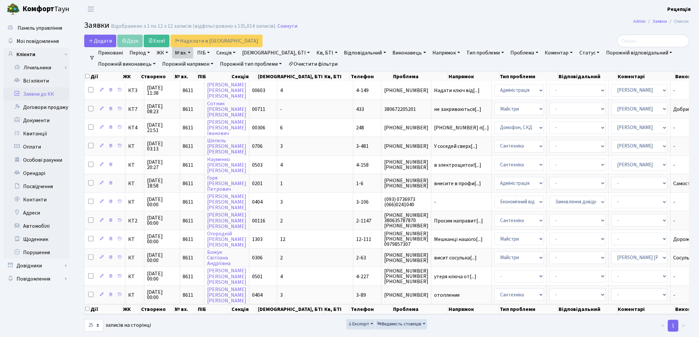
click at [321, 64] on link "Очистити фільтри" at bounding box center [313, 63] width 54 height 11
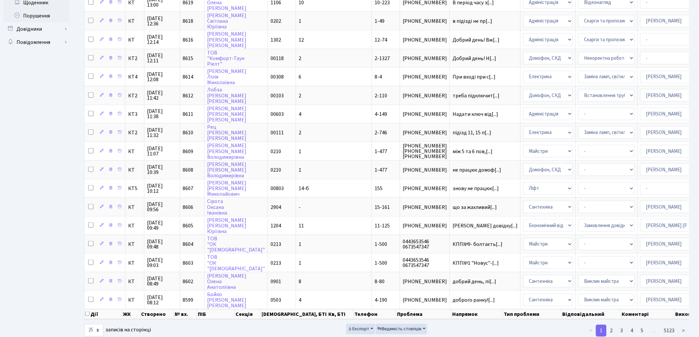
scroll to position [241, 0]
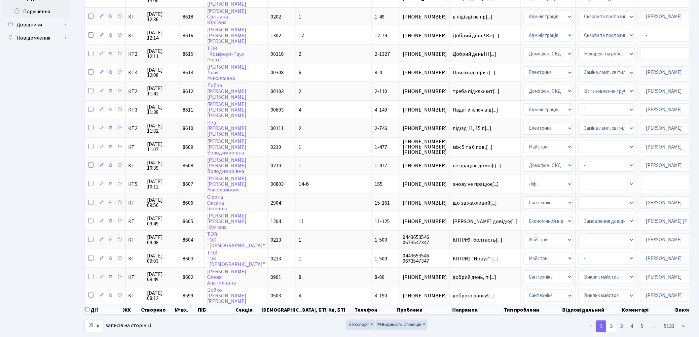
click at [610, 321] on link "2" at bounding box center [611, 327] width 11 height 12
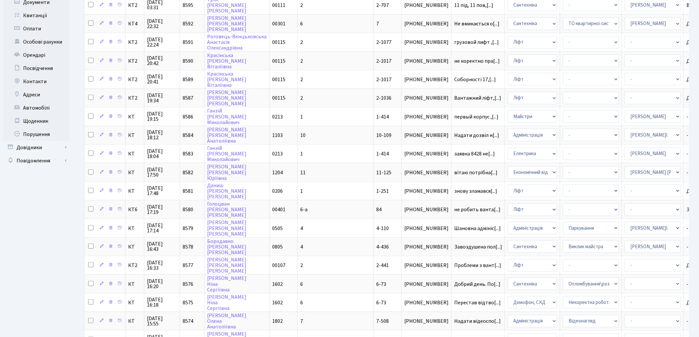
scroll to position [0, 0]
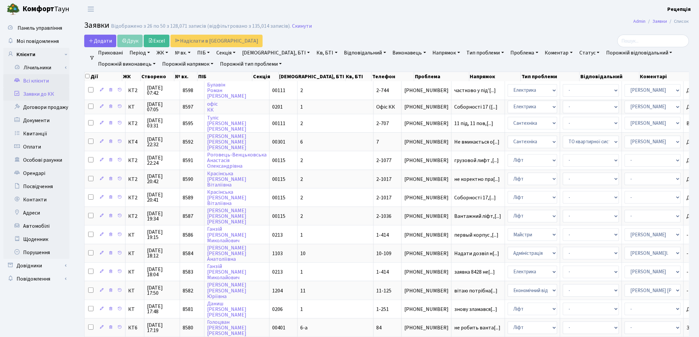
click at [27, 83] on link "Всі клієнти" at bounding box center [36, 80] width 66 height 13
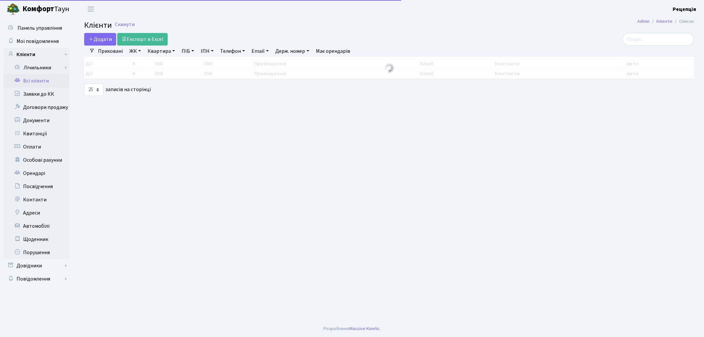
select select "25"
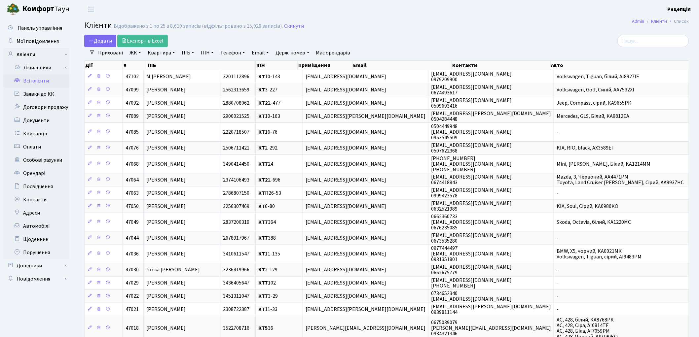
click at [520, 29] on h2 "Клієнти Відображено з 1 по 25 з 8,610 записів (відфільтровано з 15,026 записів)…" at bounding box center [386, 26] width 605 height 11
click at [138, 52] on link "ЖК" at bounding box center [135, 52] width 17 height 11
drag, startPoint x: 174, startPoint y: 87, endPoint x: 176, endPoint y: 83, distance: 4.6
click at [174, 86] on li "КТ2, просп. Соборності, 17" at bounding box center [168, 88] width 80 height 12
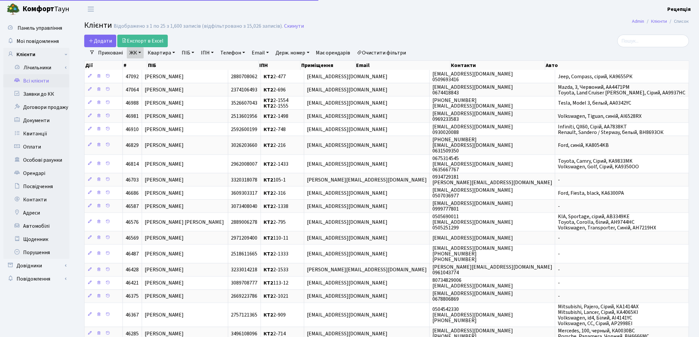
click at [170, 53] on link "Квартира" at bounding box center [161, 52] width 33 height 11
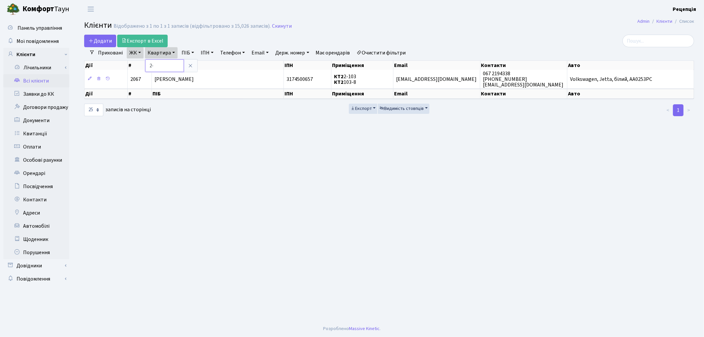
type input "2"
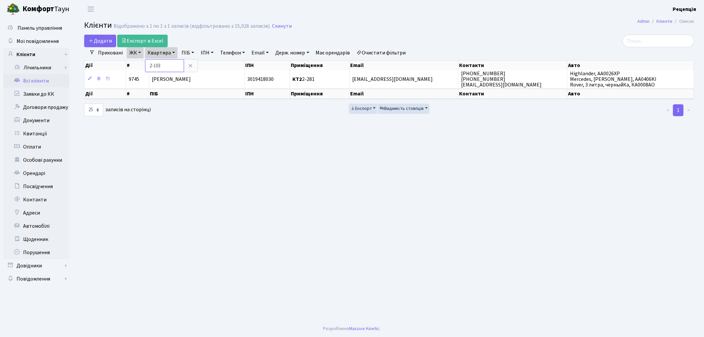
type input "2-103"
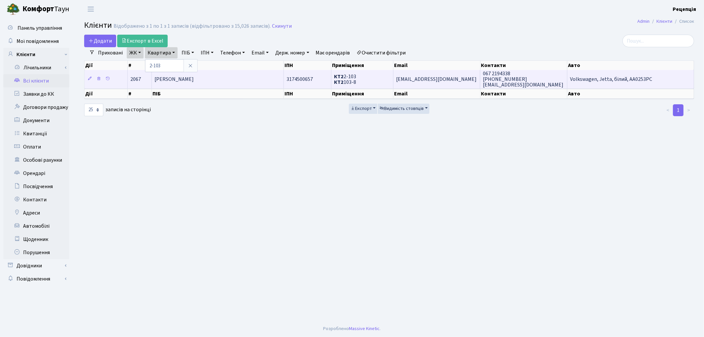
click at [194, 80] on span "[PERSON_NAME]" at bounding box center [174, 79] width 39 height 7
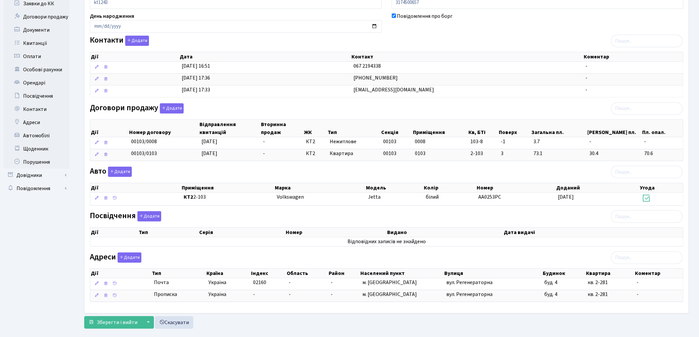
scroll to position [89, 0]
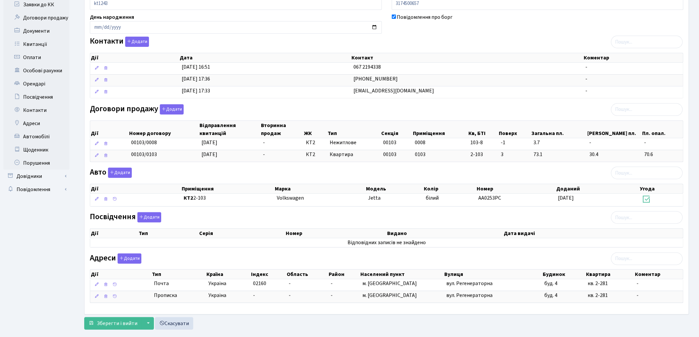
click at [18, 284] on ul "Панель управління Мої повідомлення Клієнти Лічильники Повірки" at bounding box center [36, 131] width 66 height 398
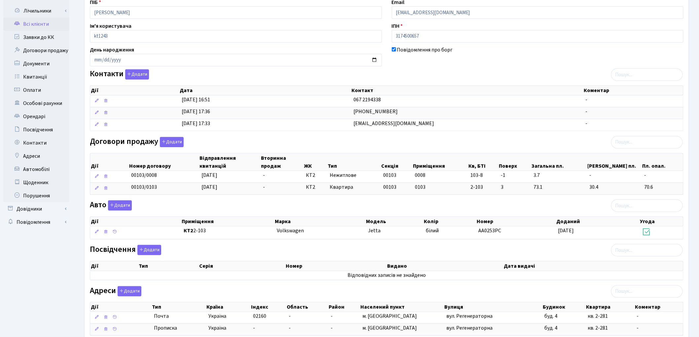
scroll to position [0, 0]
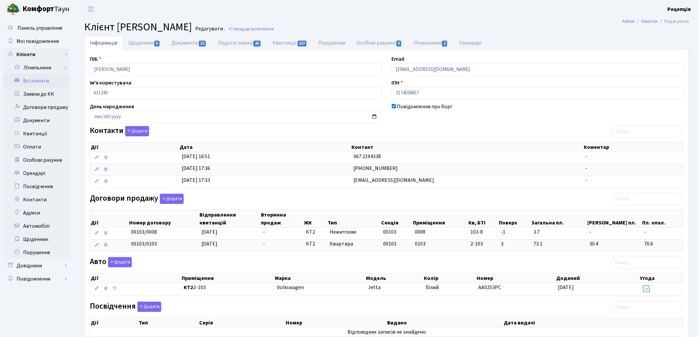
click at [27, 79] on link "Всі клієнти" at bounding box center [36, 80] width 66 height 13
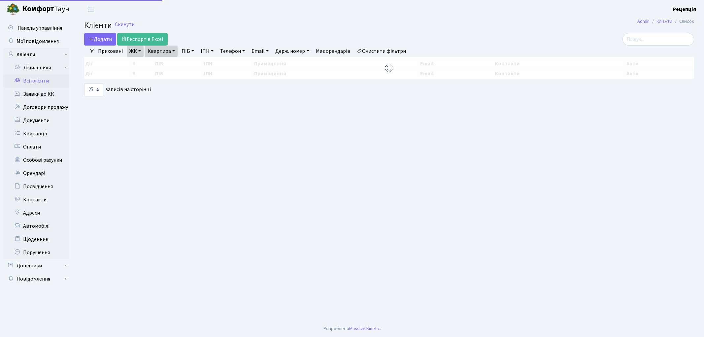
select select "25"
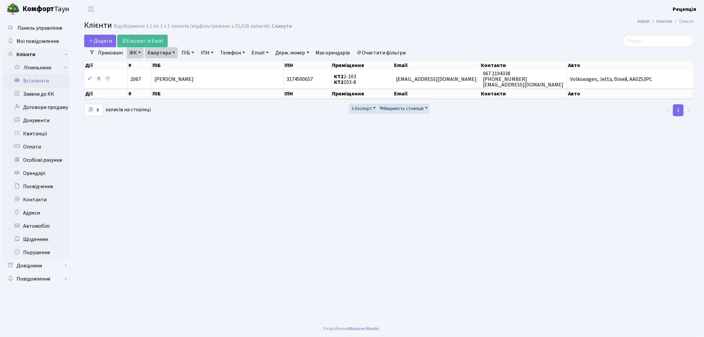
click at [381, 52] on link "Очистити фільтри" at bounding box center [381, 52] width 54 height 11
